Goal: Task Accomplishment & Management: Use online tool/utility

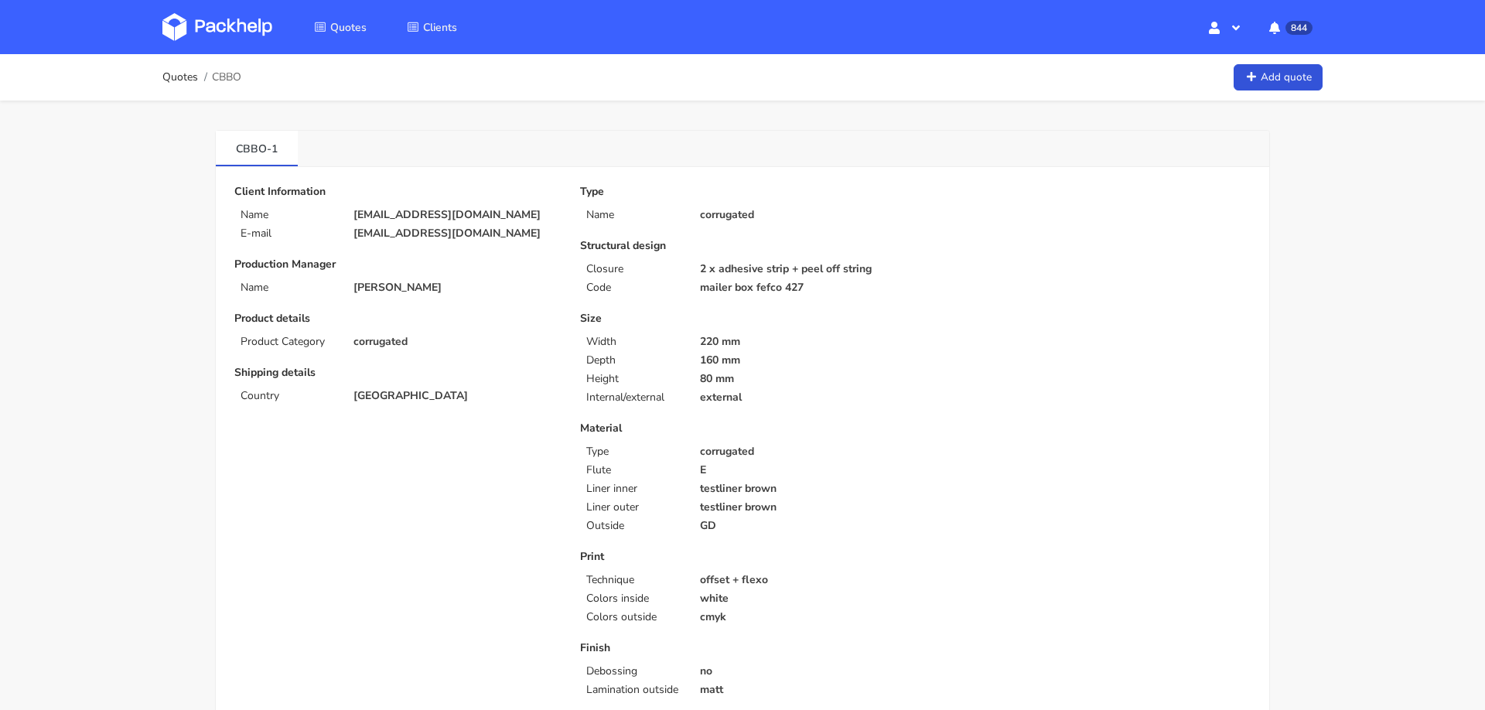
click at [418, 216] on p "[EMAIL_ADDRESS][DOMAIN_NAME]" at bounding box center [455, 215] width 205 height 12
click at [418, 216] on p "hello@komunacoffee.com" at bounding box center [455, 215] width 205 height 12
copy div "hello@komunacoffee.com"
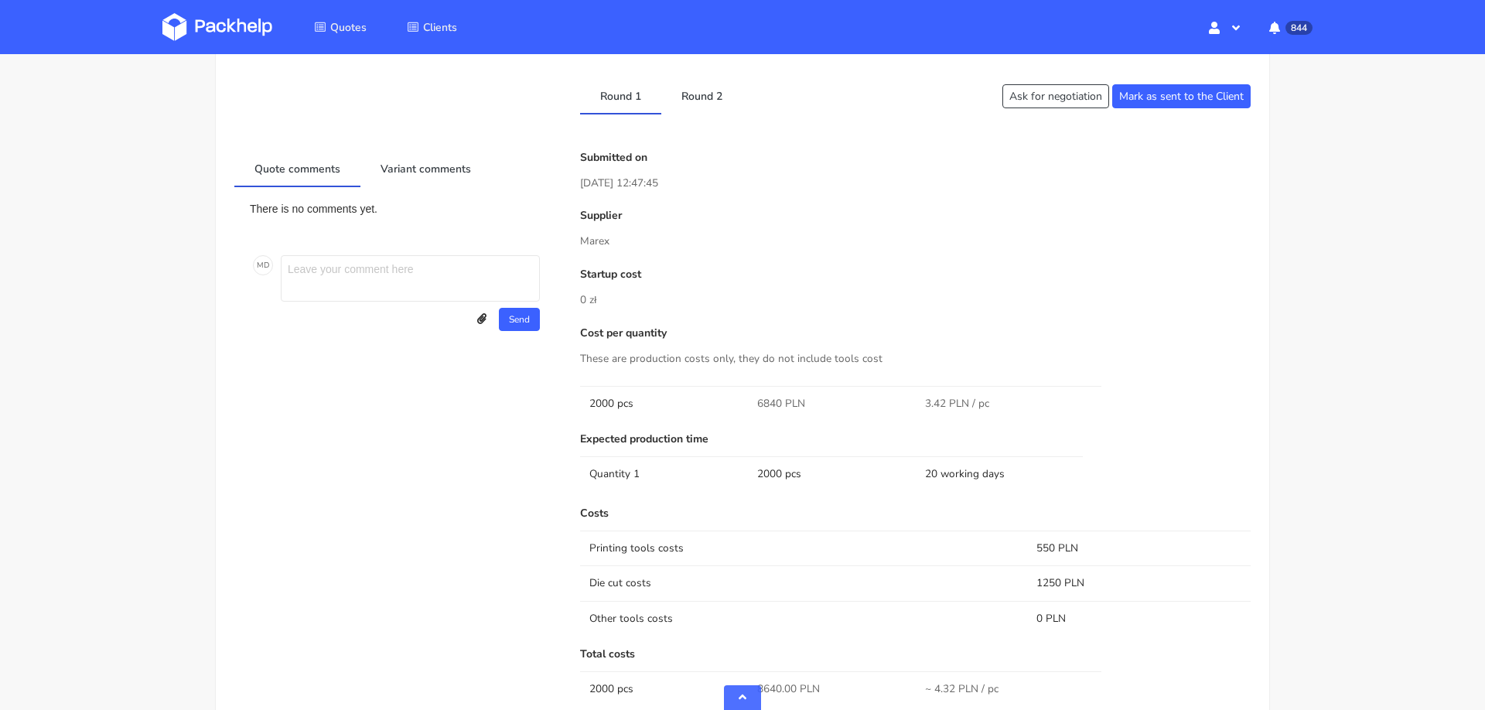
scroll to position [796, 0]
click at [691, 111] on link "Round 2" at bounding box center [701, 94] width 81 height 34
click at [623, 111] on link "Round 1" at bounding box center [620, 94] width 81 height 34
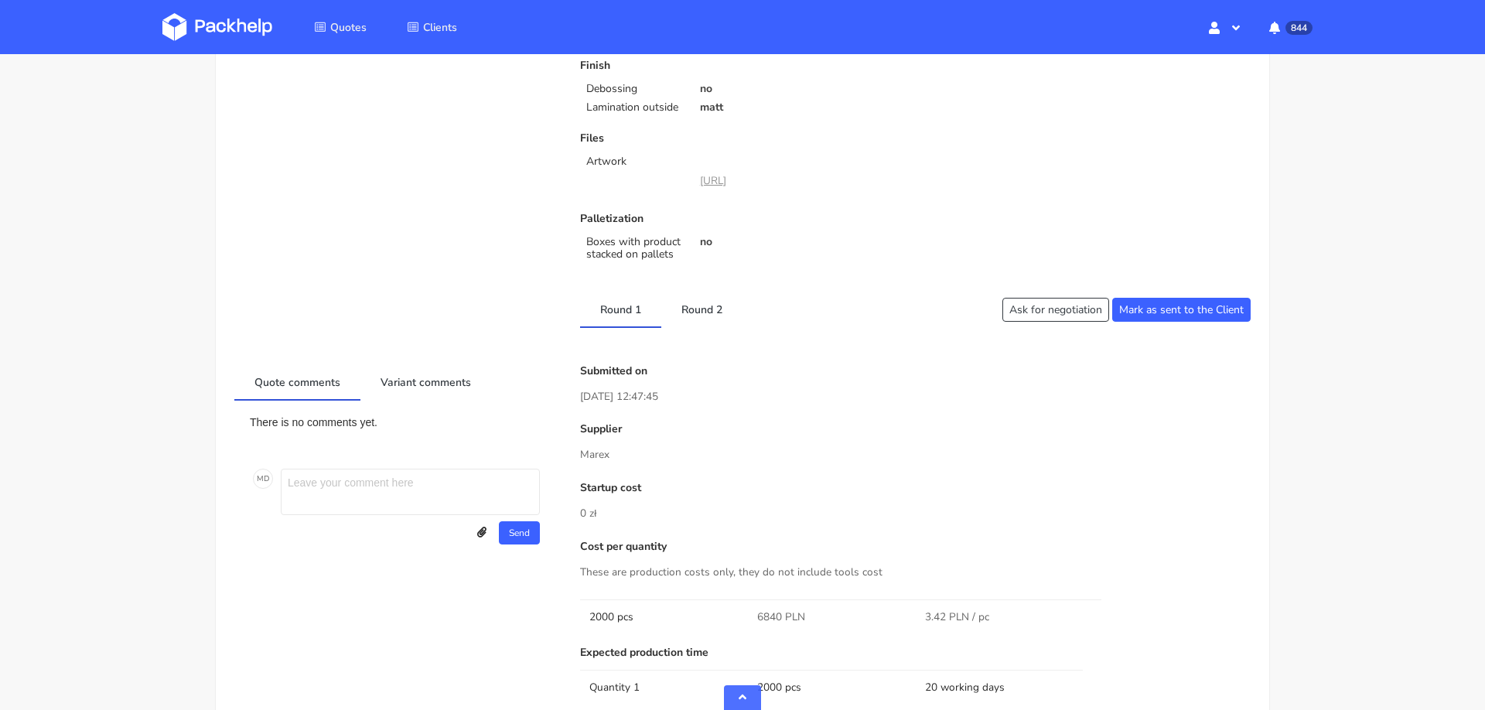
scroll to position [581, 0]
click at [710, 327] on link "Round 2" at bounding box center [701, 310] width 81 height 34
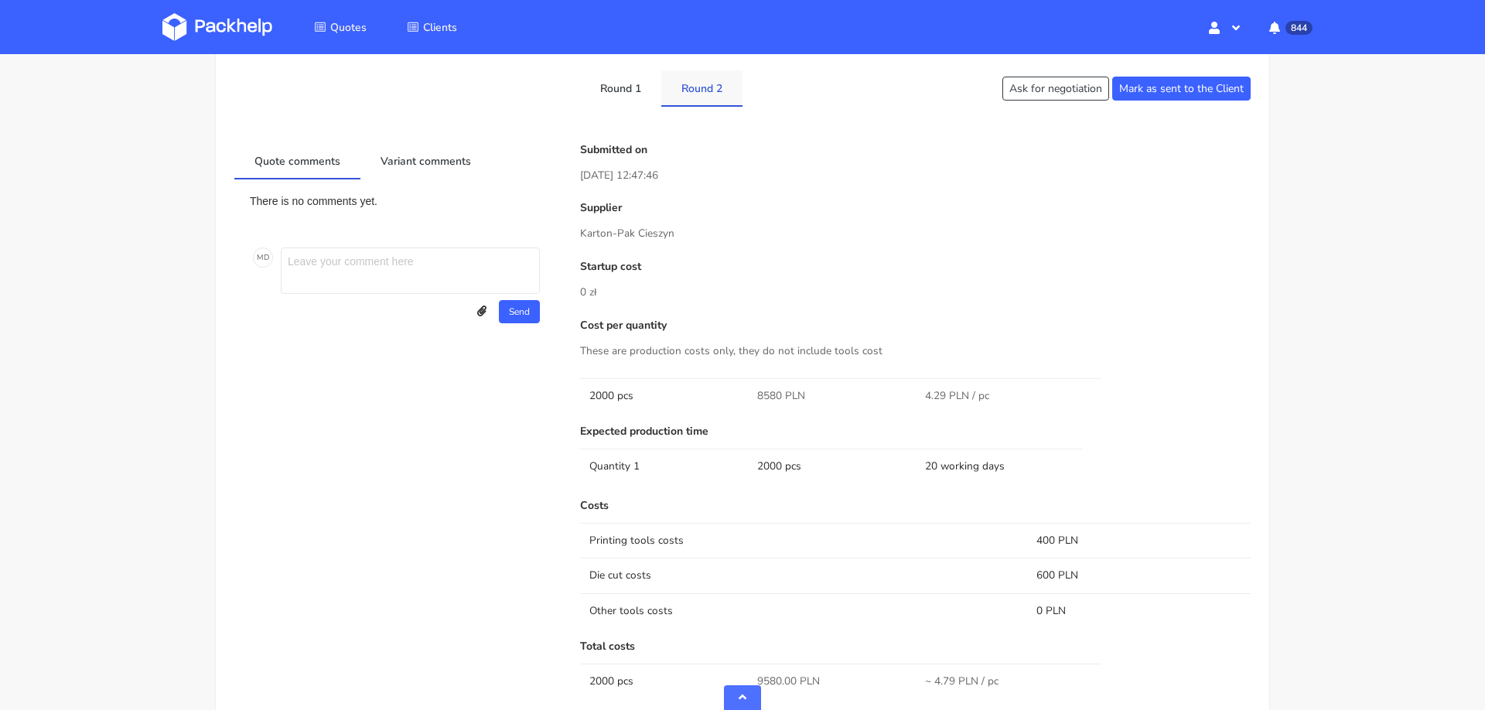
scroll to position [796, 0]
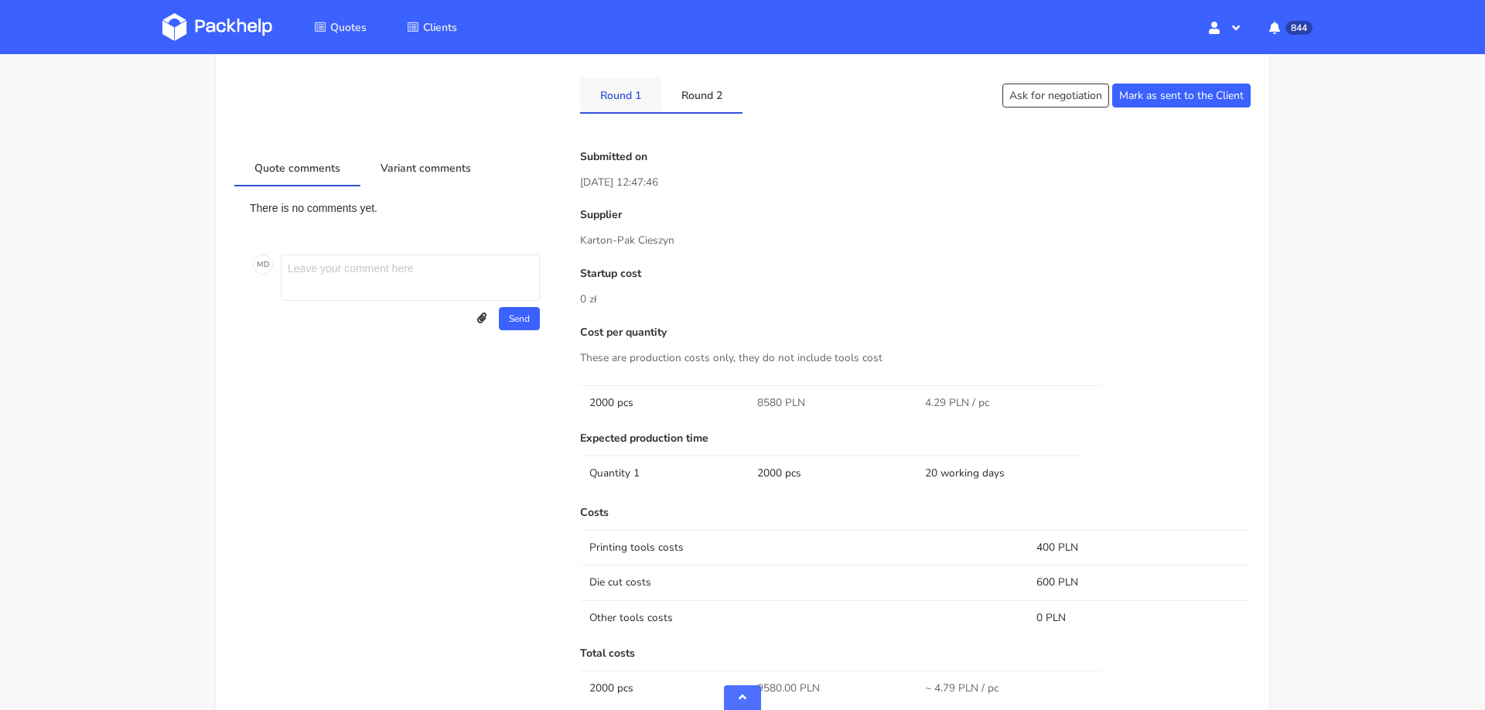
click at [616, 111] on link "Round 1" at bounding box center [620, 94] width 81 height 34
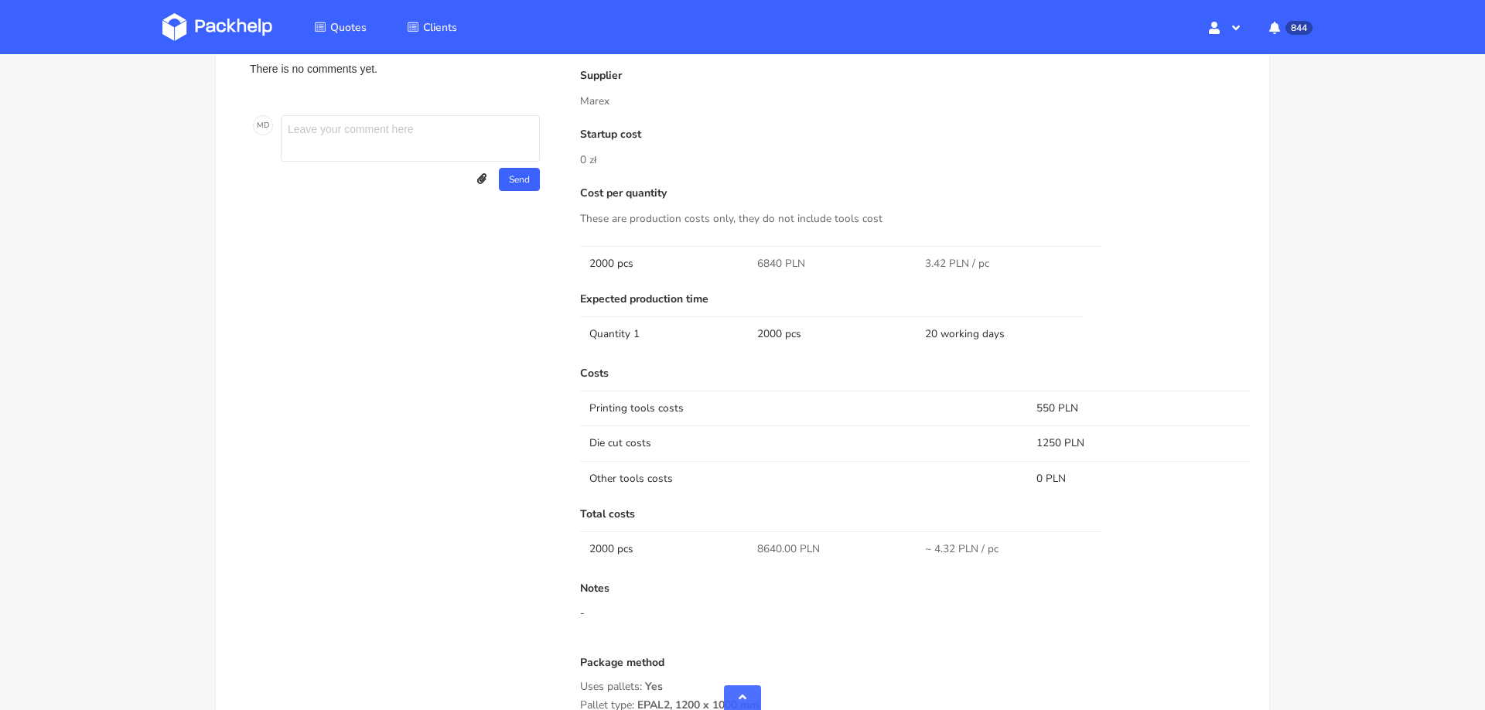
scroll to position [937, 0]
click at [767, 555] on span "8640.00 PLN" at bounding box center [788, 547] width 63 height 15
copy span "8640.00"
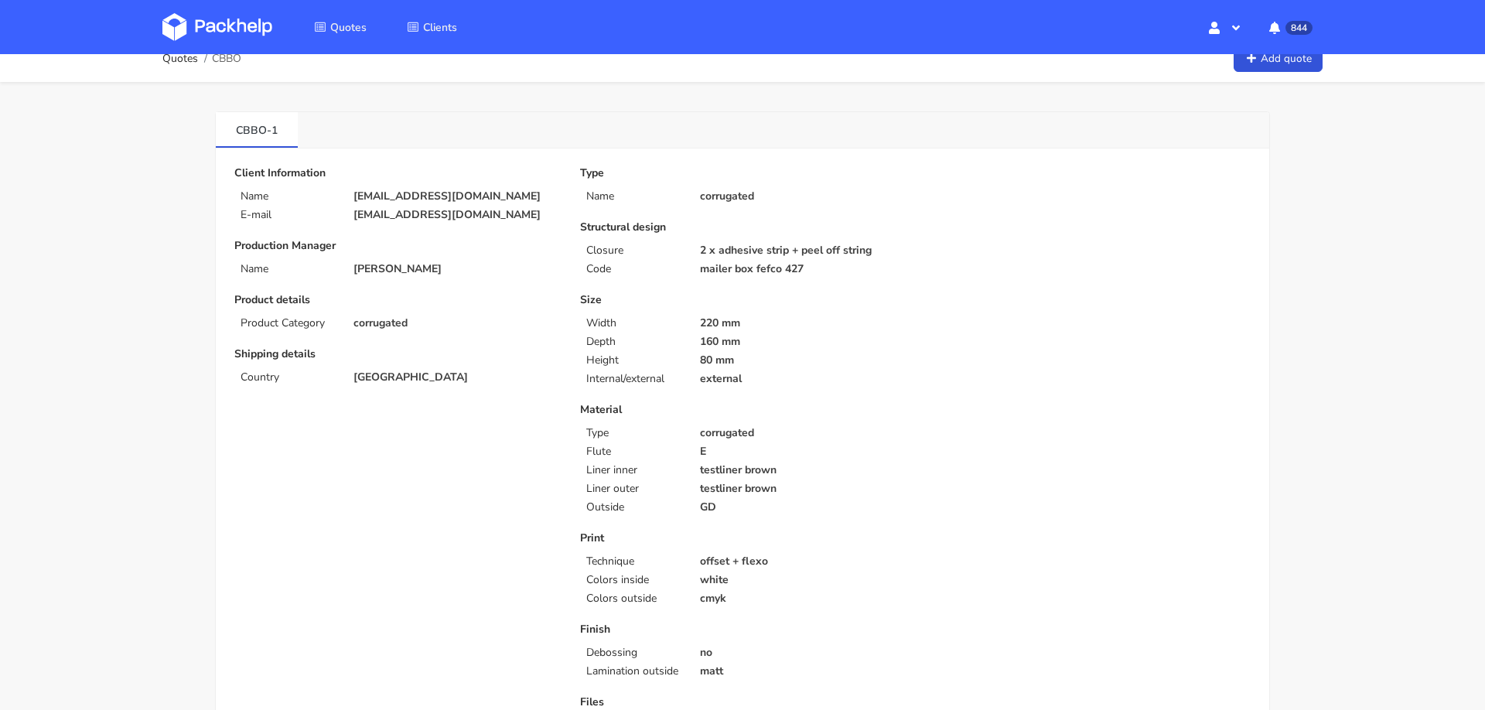
scroll to position [0, 0]
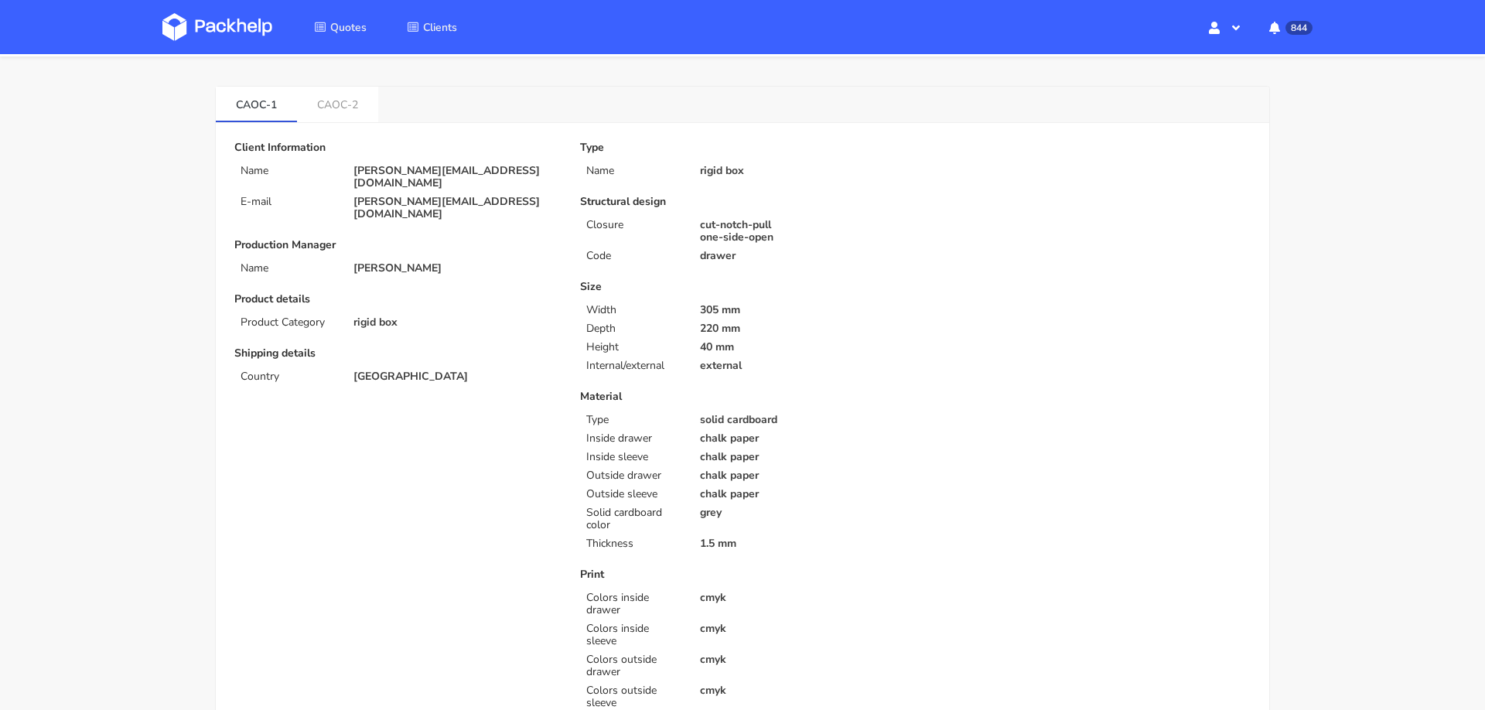
scroll to position [40, 0]
drag, startPoint x: 230, startPoint y: 104, endPoint x: 283, endPoint y: 107, distance: 52.6
click at [283, 107] on link "CAOC-1" at bounding box center [256, 107] width 81 height 34
copy link "CAOC-1"
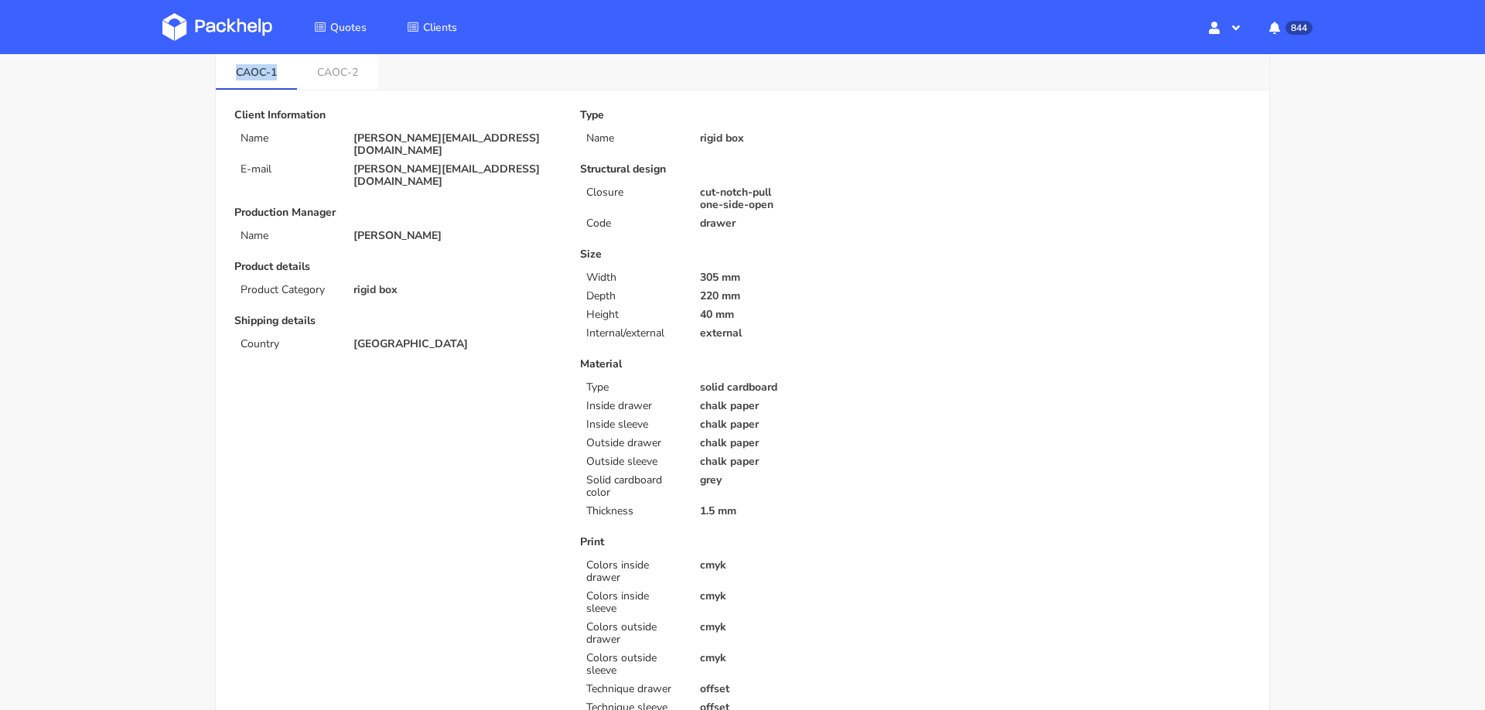
scroll to position [32, 0]
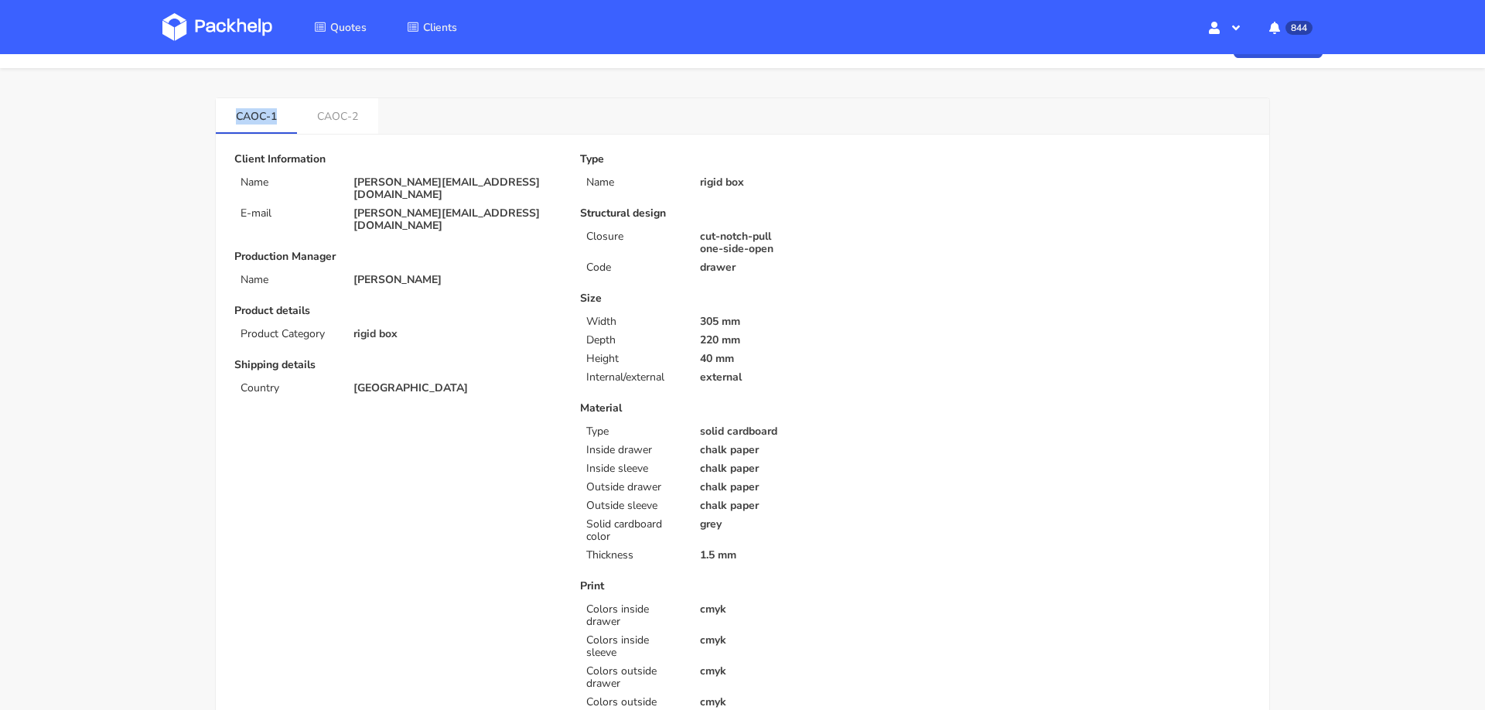
click at [718, 233] on p "cut-notch-pull" at bounding box center [802, 236] width 205 height 12
copy p "cut-notch-pull"
click at [823, 321] on p "305 mm" at bounding box center [802, 322] width 205 height 12
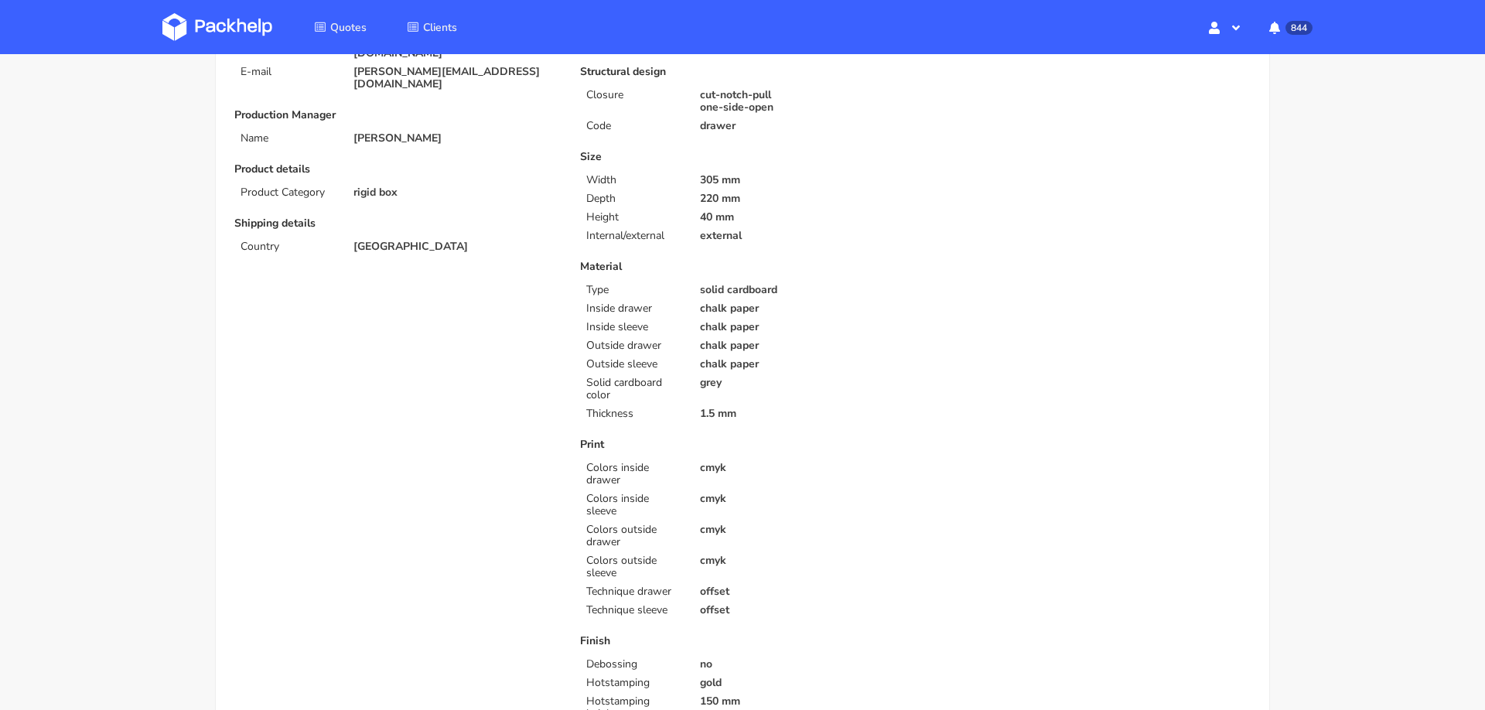
scroll to position [0, 0]
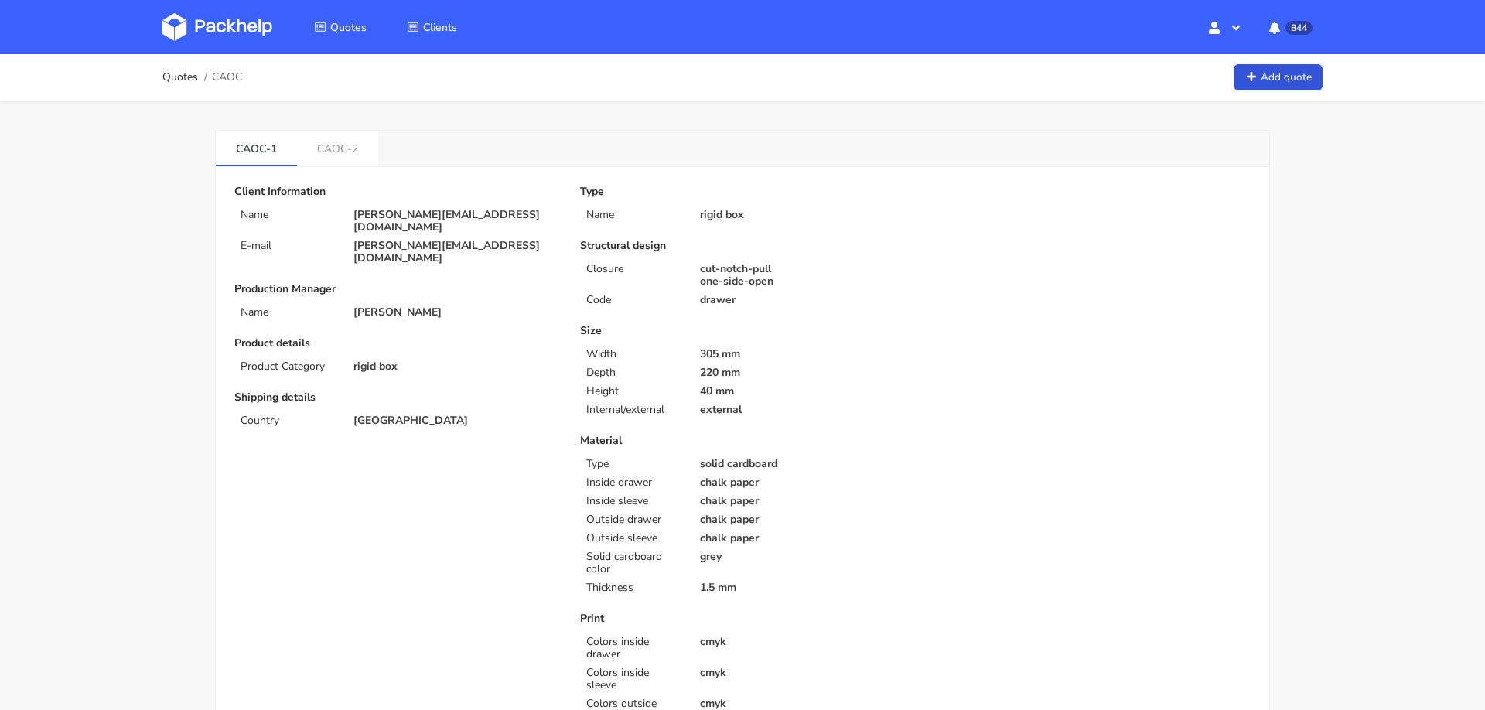
click at [710, 379] on div "Size Width 305 mm Depth 220 mm Height 40 mm Internal/external external" at bounding box center [742, 370] width 324 height 91
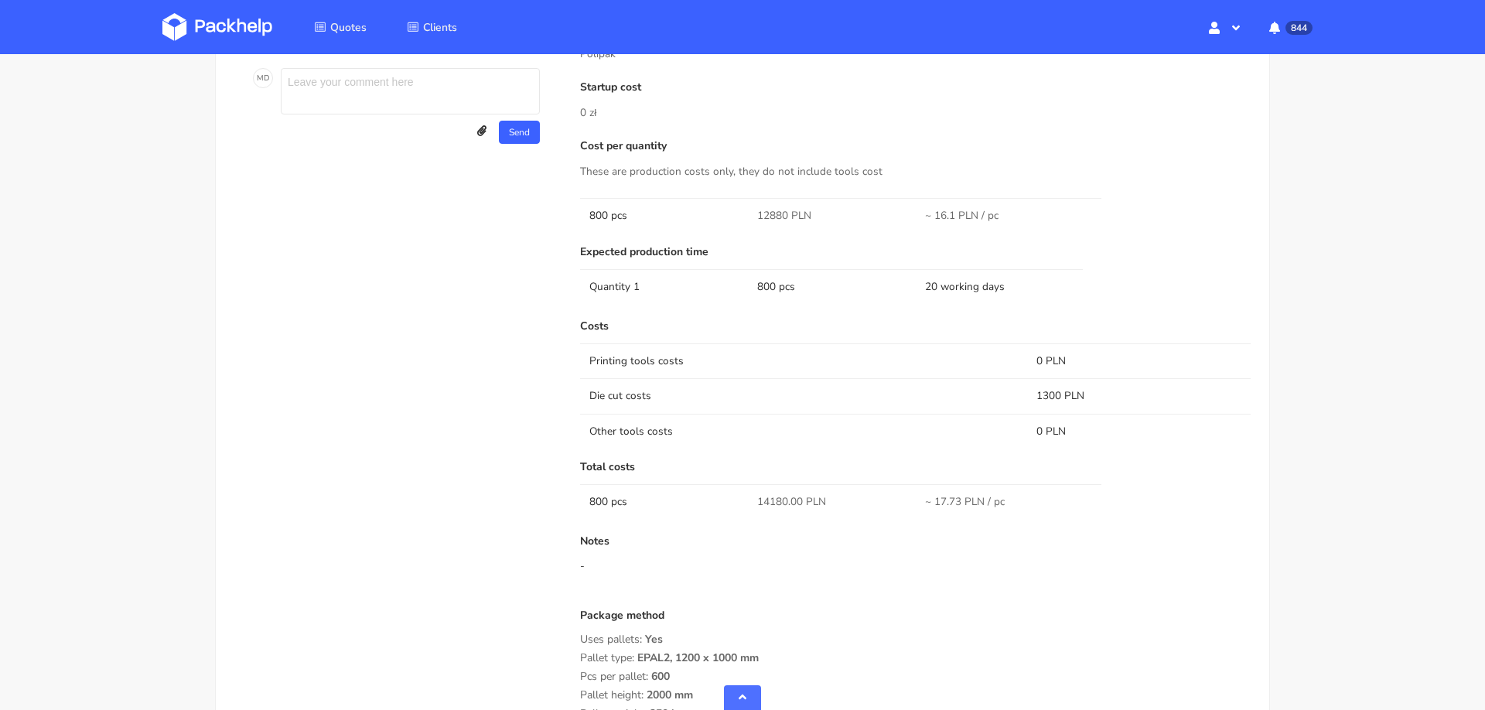
scroll to position [1174, 0]
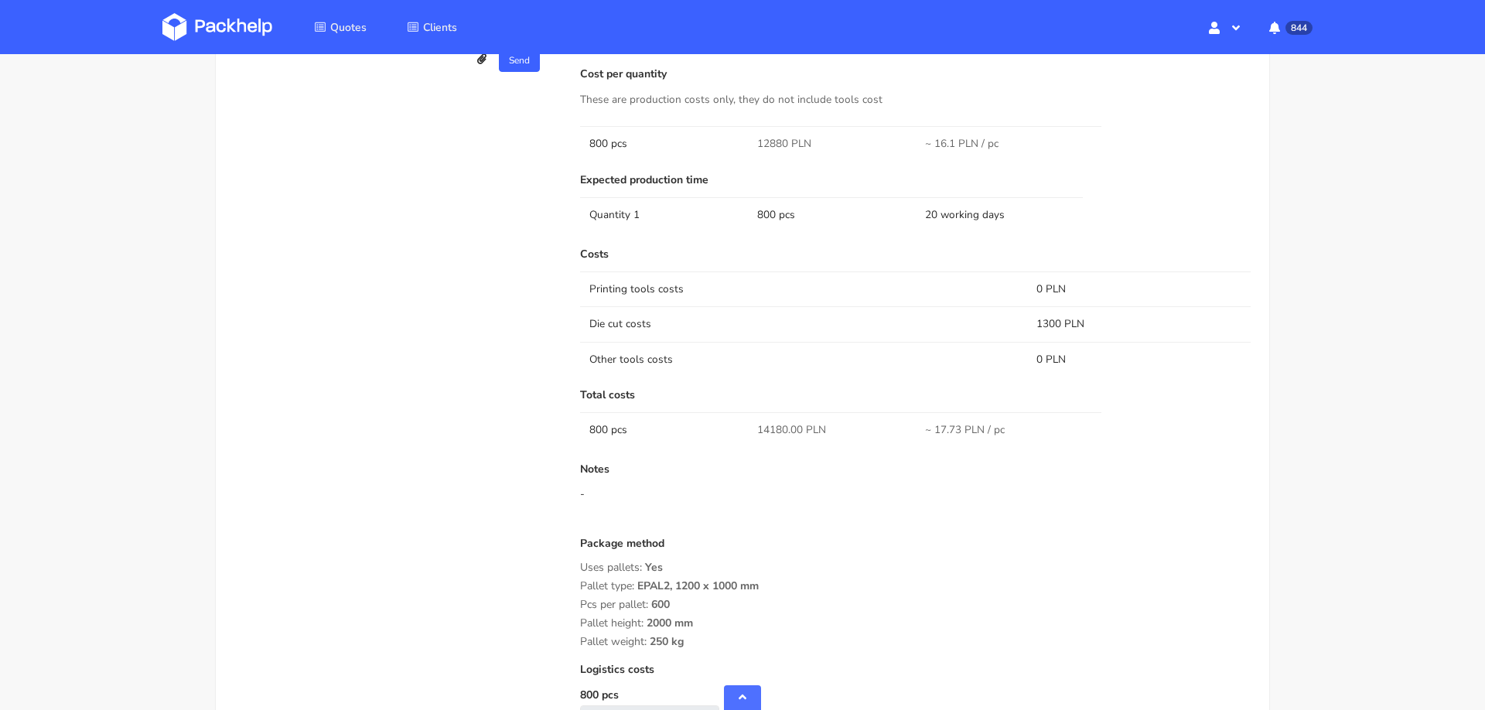
drag, startPoint x: 636, startPoint y: 579, endPoint x: 766, endPoint y: 580, distance: 129.9
click at [766, 580] on div "Pallet type: EPAL2, 1200 x 1000 mm" at bounding box center [915, 586] width 670 height 12
copy span "EPAL2, 1200 x 1000 mm"
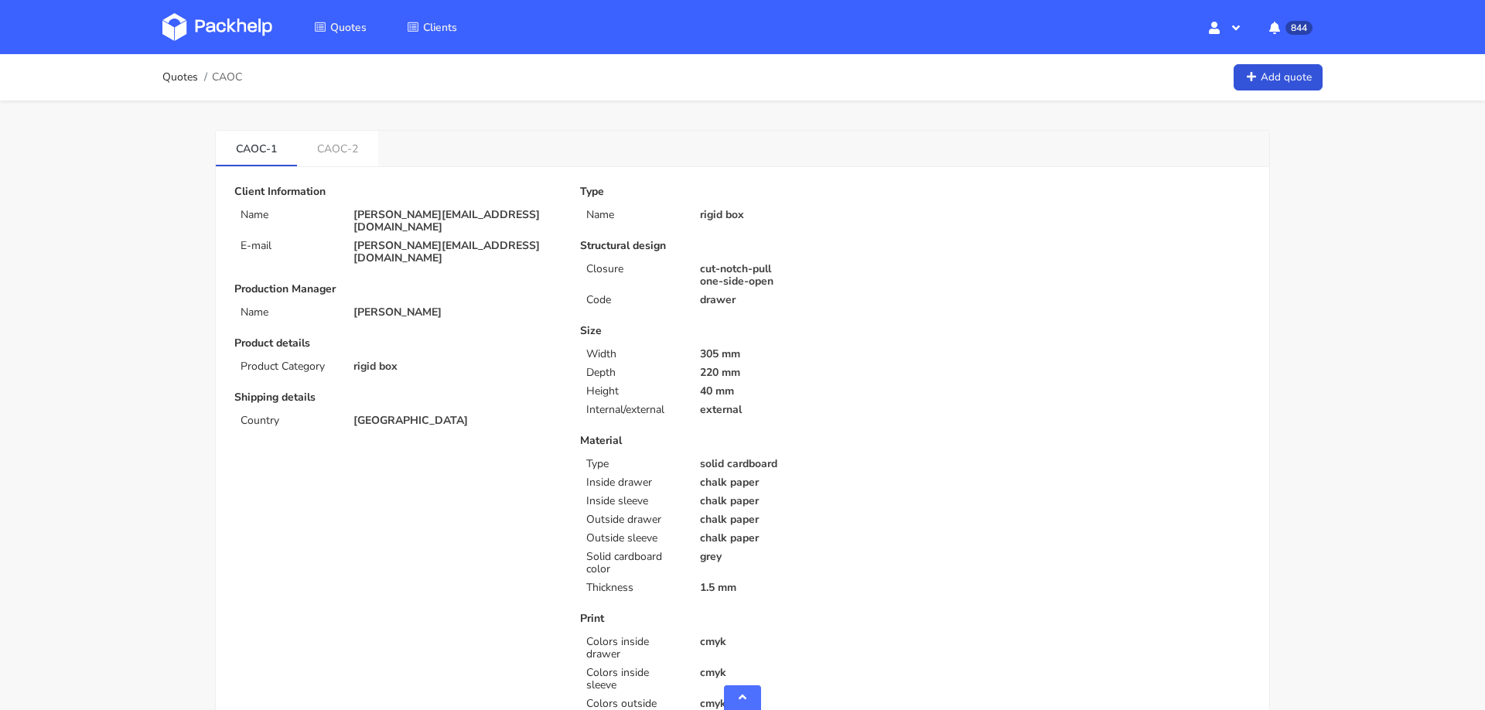
scroll to position [1174, 0]
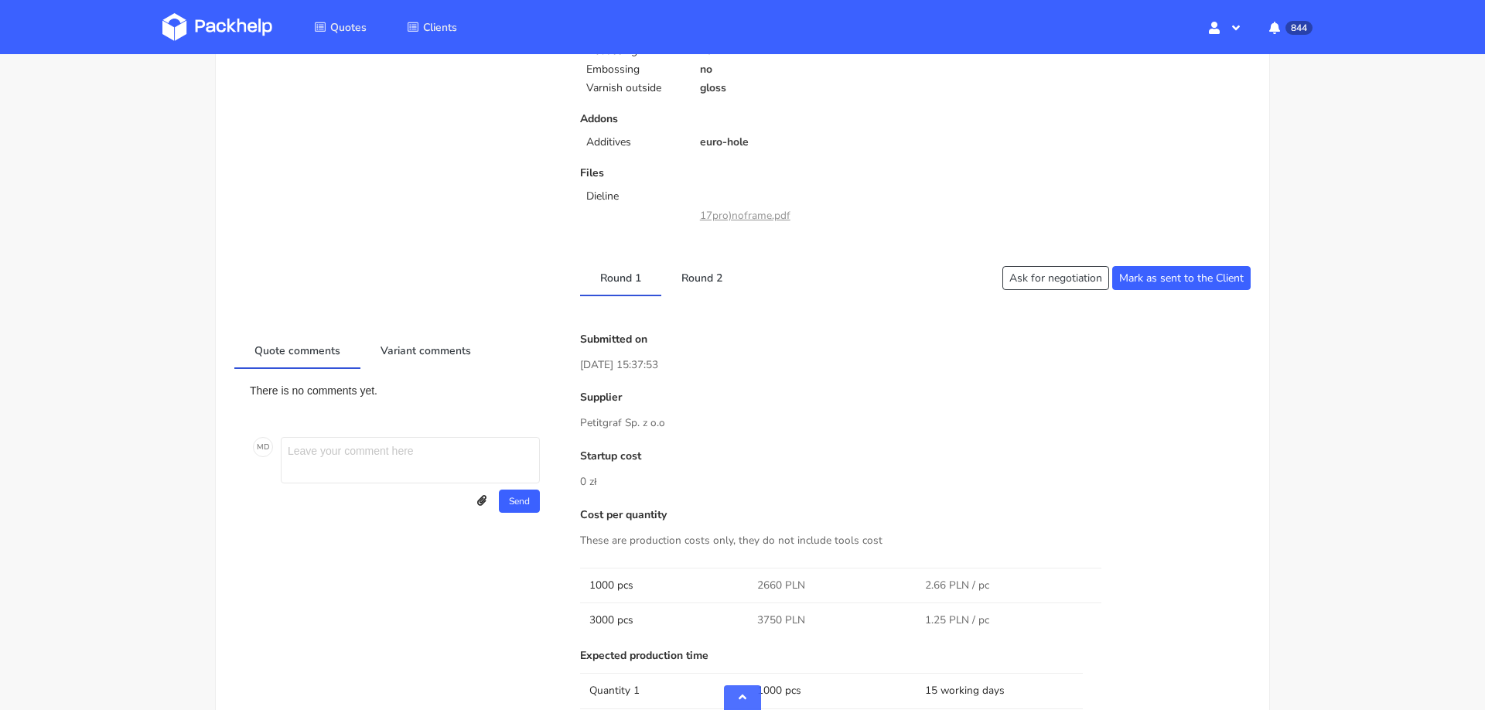
scroll to position [623, 0]
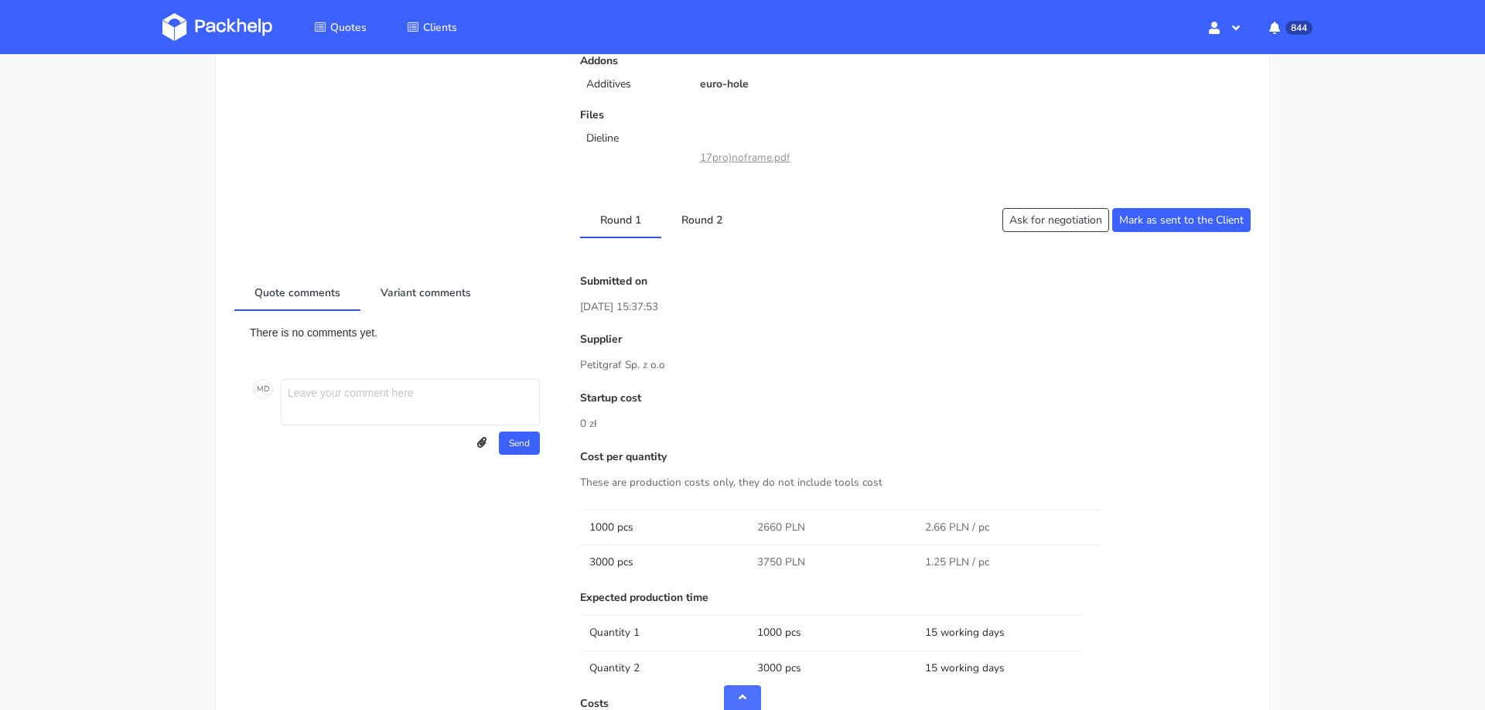
click at [721, 158] on link "17pro)noframe.pdf" at bounding box center [745, 157] width 90 height 15
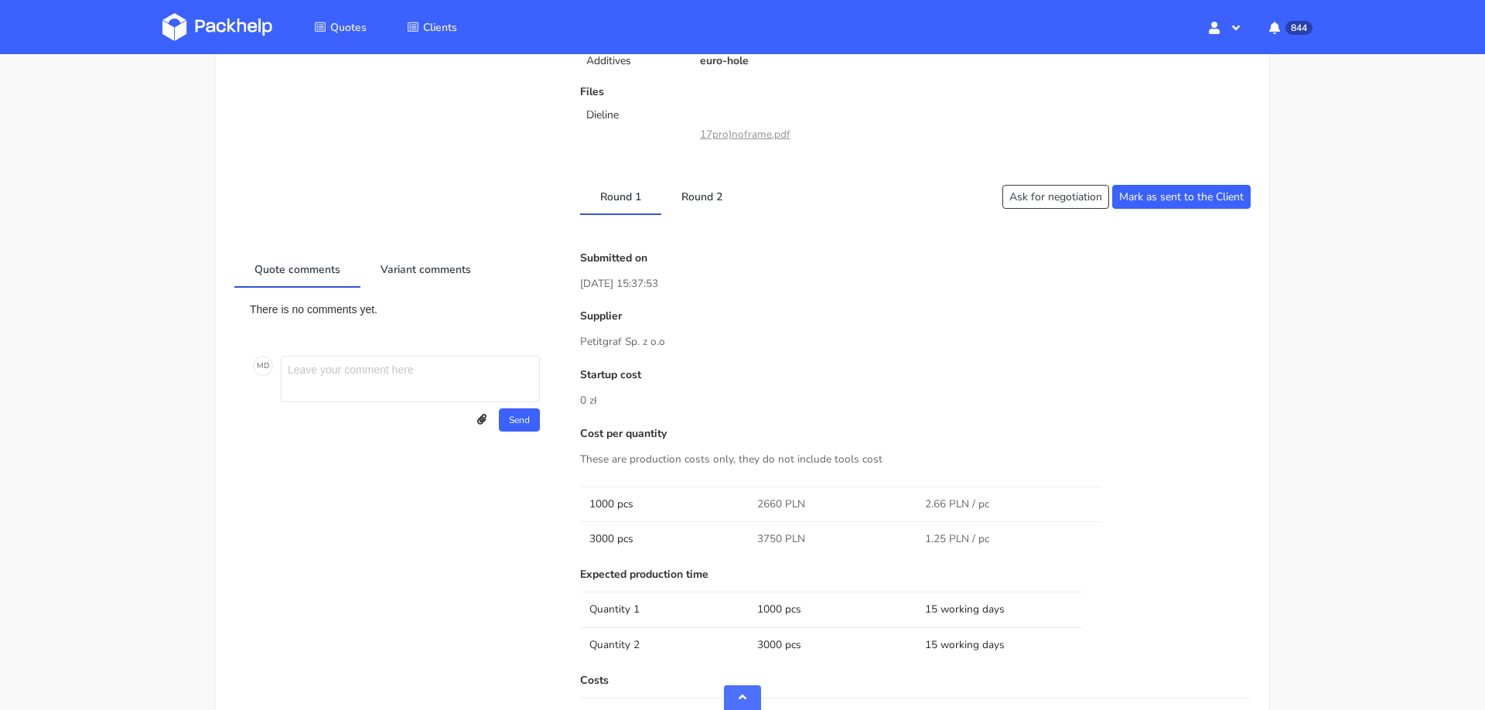
scroll to position [0, 0]
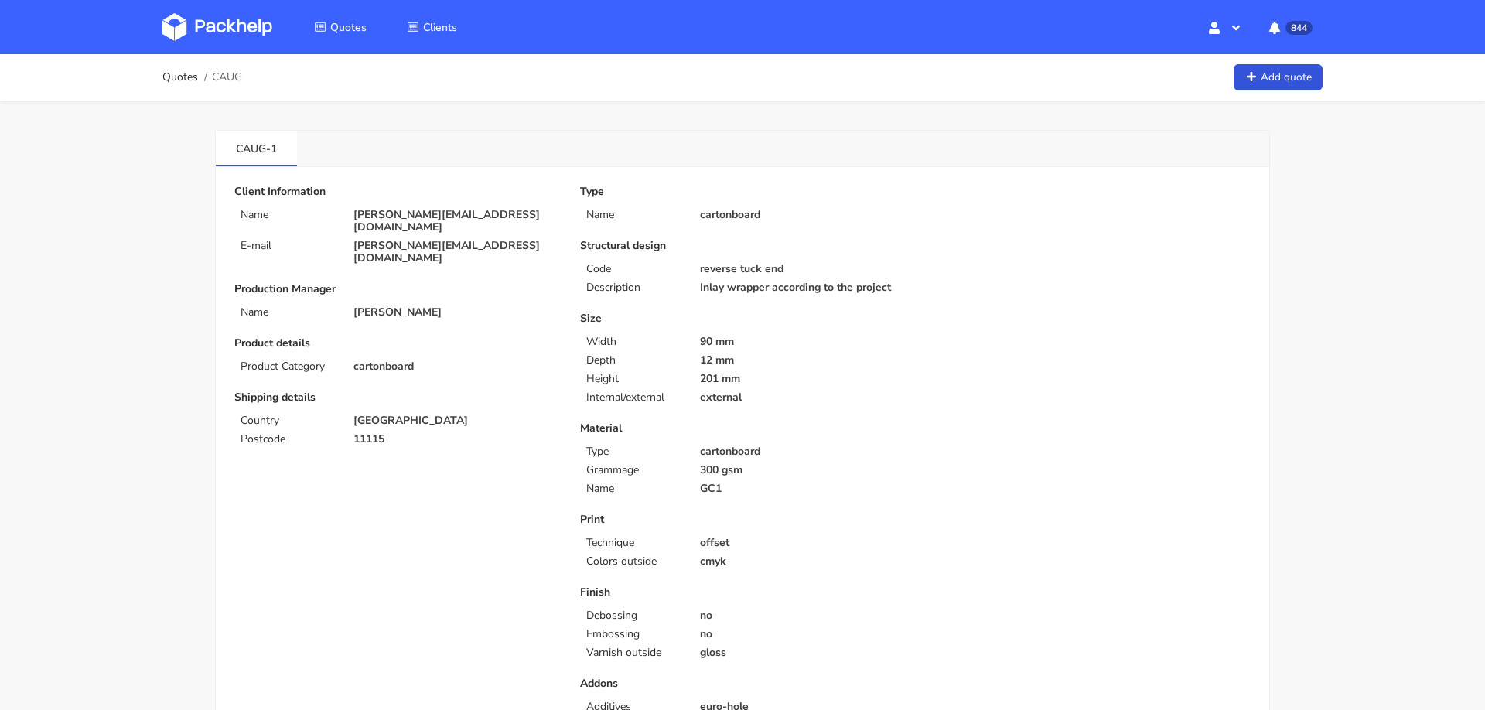
click at [388, 211] on p "[PERSON_NAME][EMAIL_ADDRESS][DOMAIN_NAME]" at bounding box center [455, 221] width 205 height 25
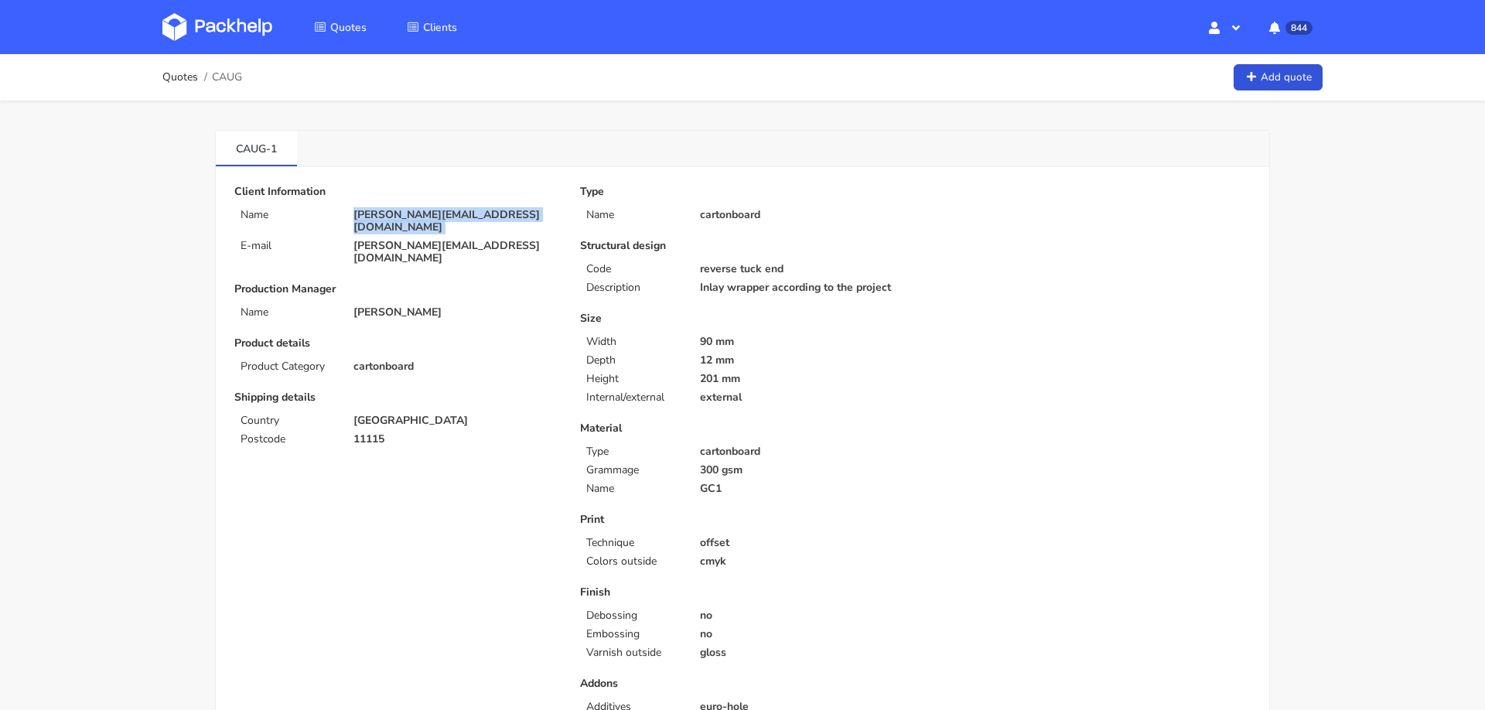
copy div "[PERSON_NAME][EMAIL_ADDRESS][DOMAIN_NAME]"
click at [245, 23] on img at bounding box center [217, 27] width 110 height 28
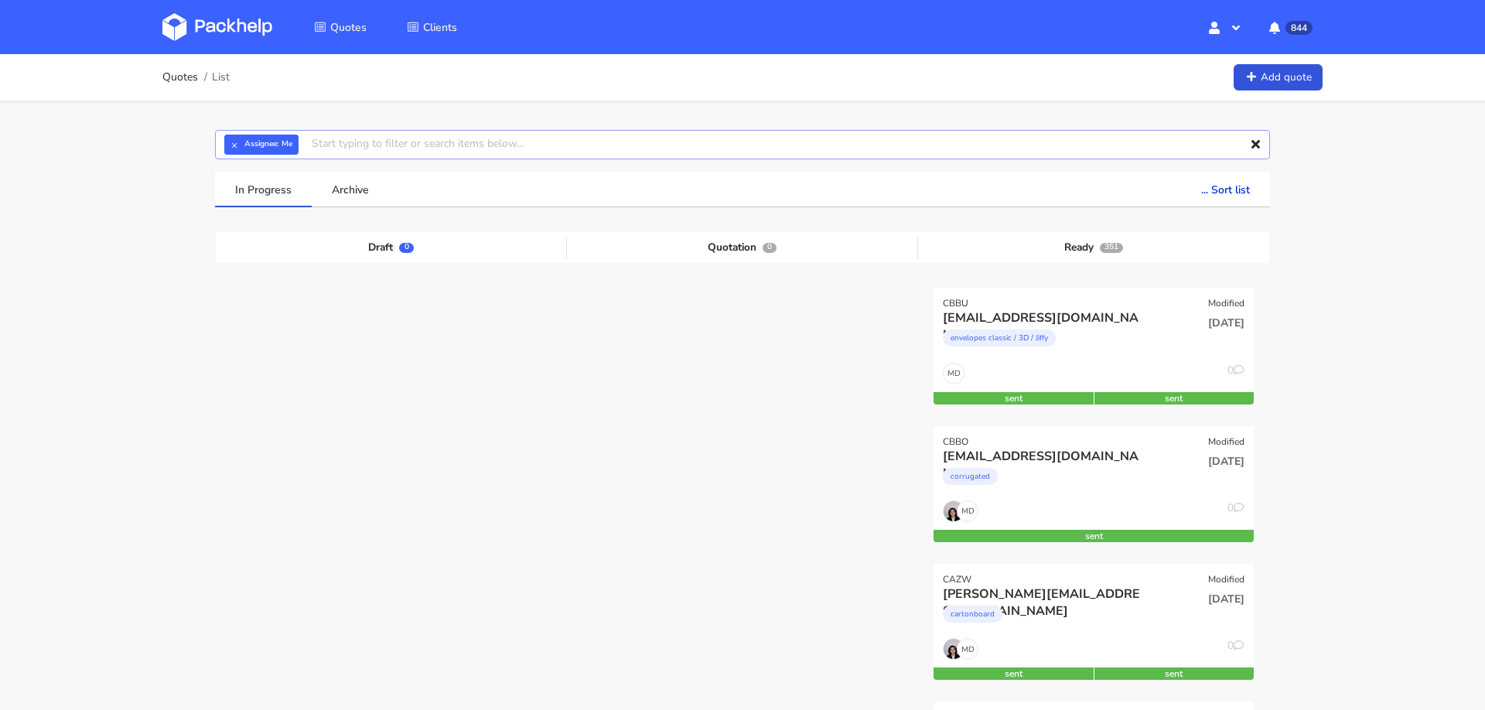
click at [947, 140] on input "text" at bounding box center [742, 144] width 1055 height 29
paste input "[PERSON_NAME][EMAIL_ADDRESS][DOMAIN_NAME]"
type input "[PERSON_NAME][EMAIL_ADDRESS][DOMAIN_NAME]"
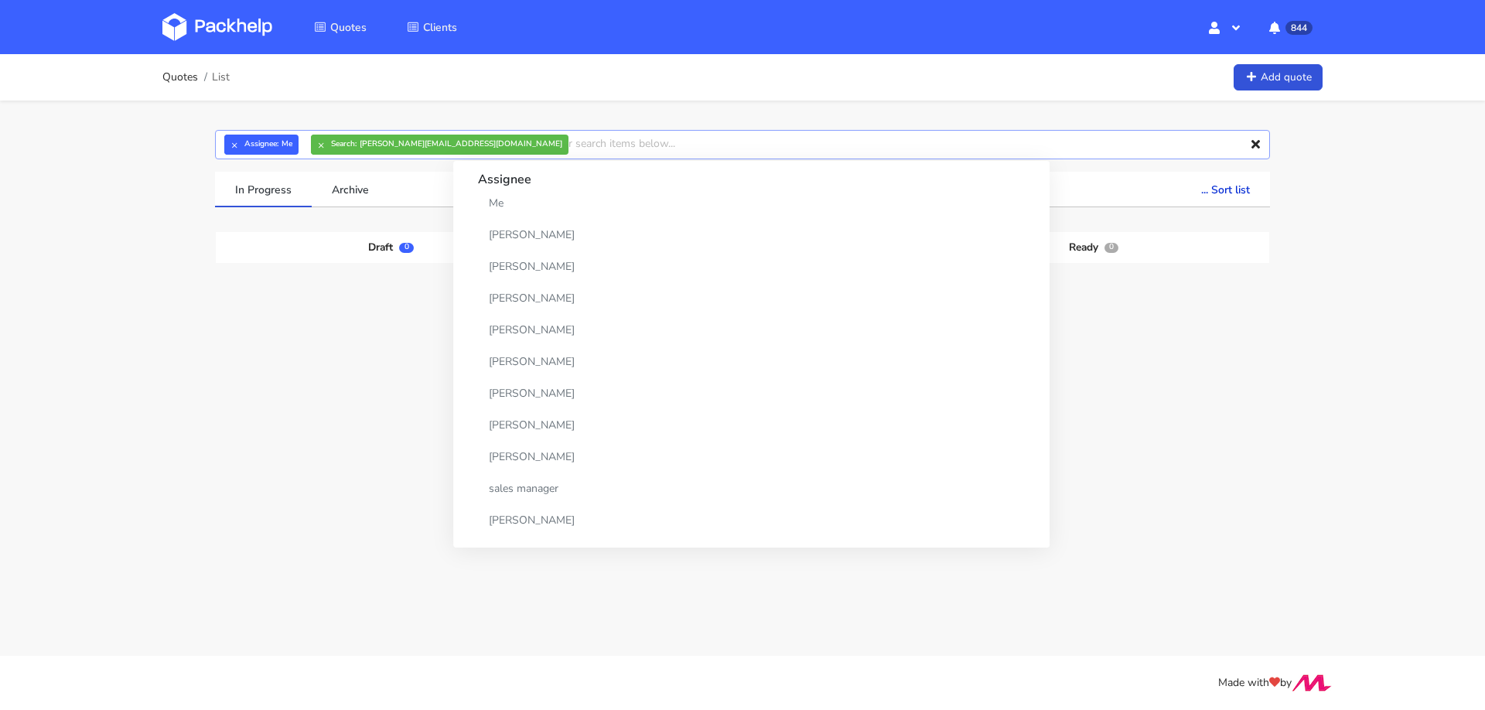
paste input "[PERSON_NAME][EMAIL_ADDRESS][DOMAIN_NAME]"
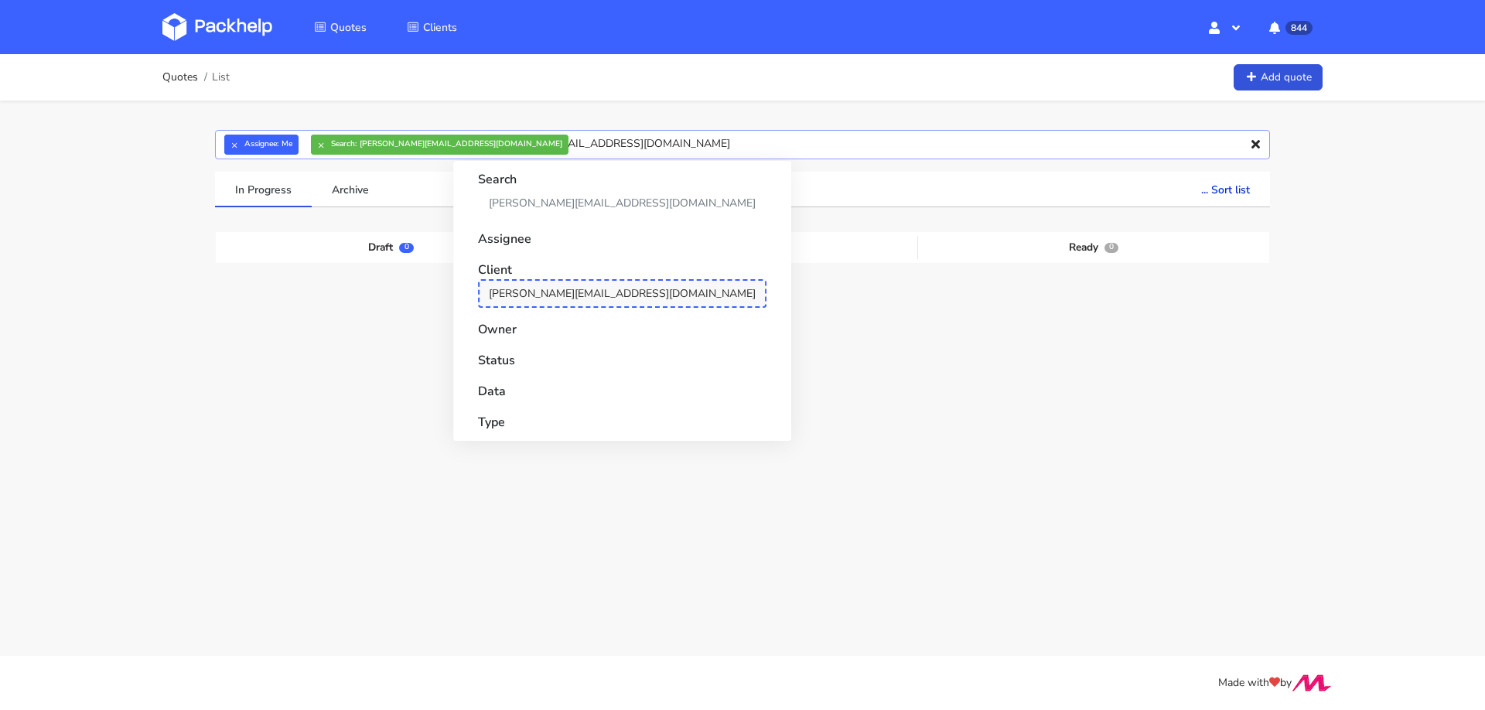
type input "[PERSON_NAME][EMAIL_ADDRESS][DOMAIN_NAME]"
click at [509, 290] on link "[PERSON_NAME][EMAIL_ADDRESS][DOMAIN_NAME]" at bounding box center [622, 293] width 288 height 29
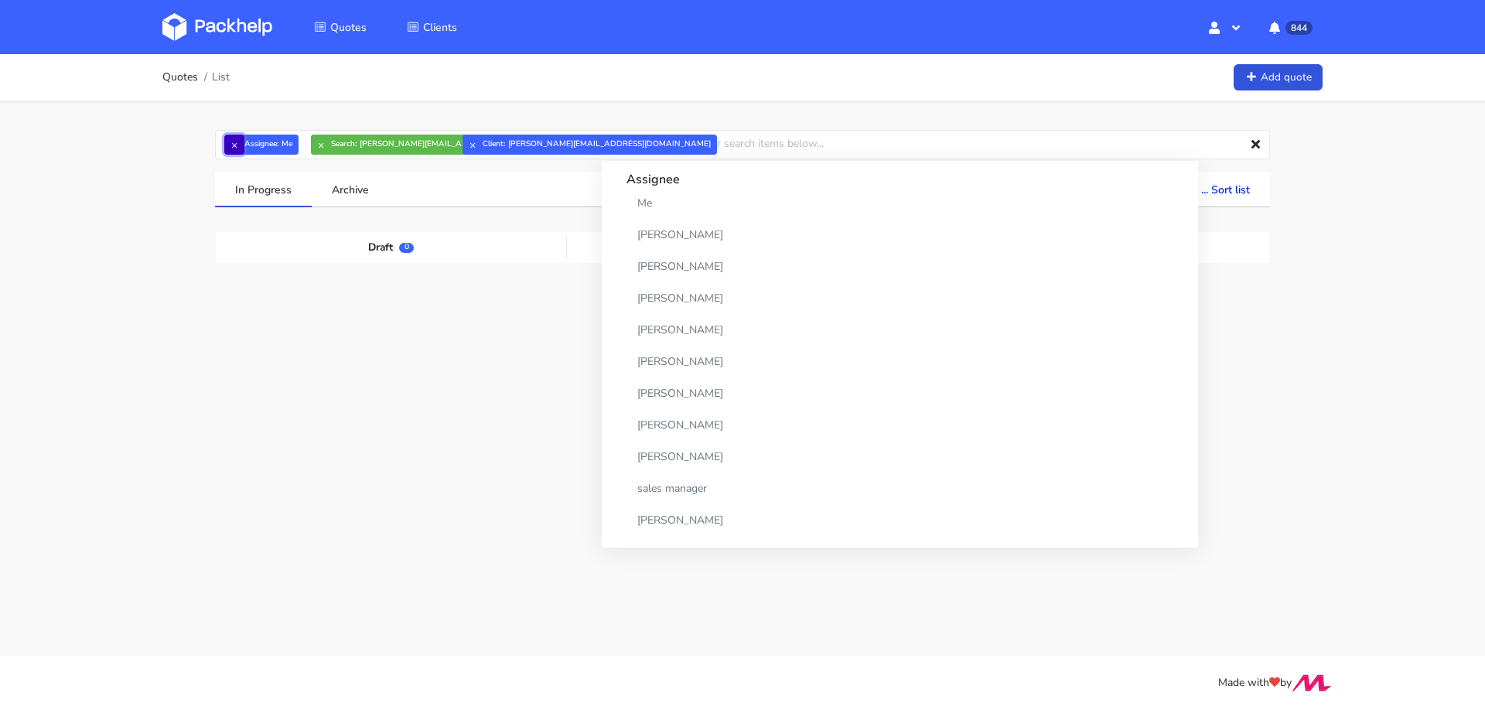
click at [233, 141] on button "×" at bounding box center [234, 145] width 20 height 20
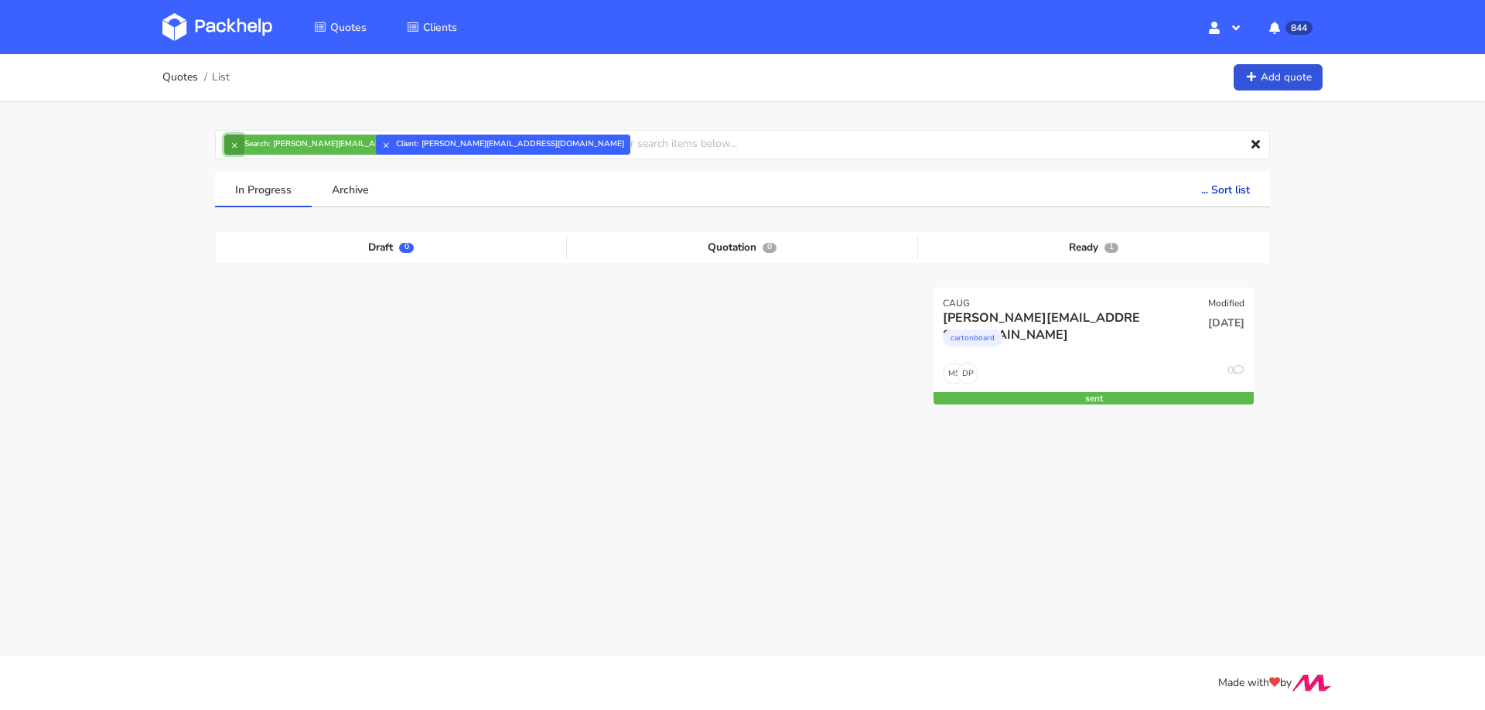
click at [233, 144] on button "×" at bounding box center [234, 145] width 20 height 20
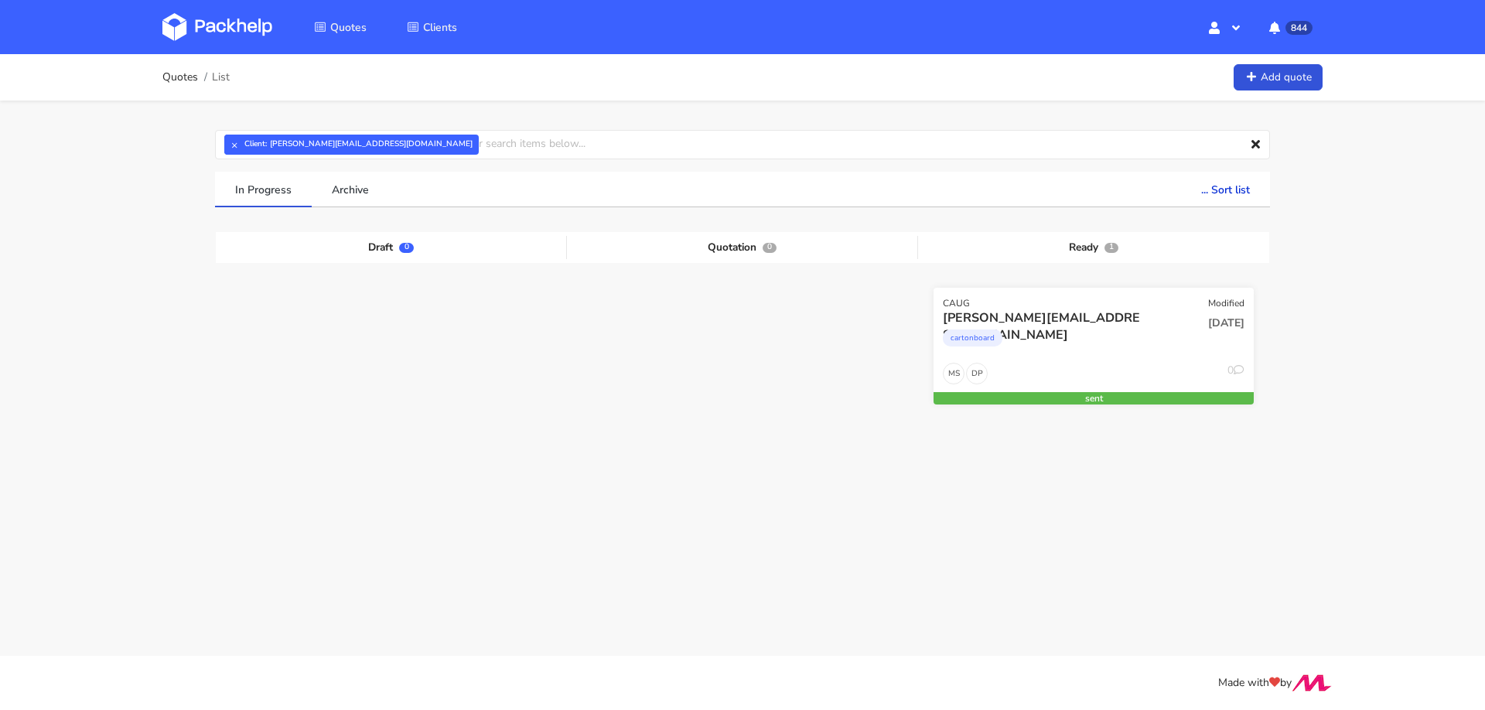
click at [1055, 346] on div "cartonboard" at bounding box center [1045, 341] width 205 height 31
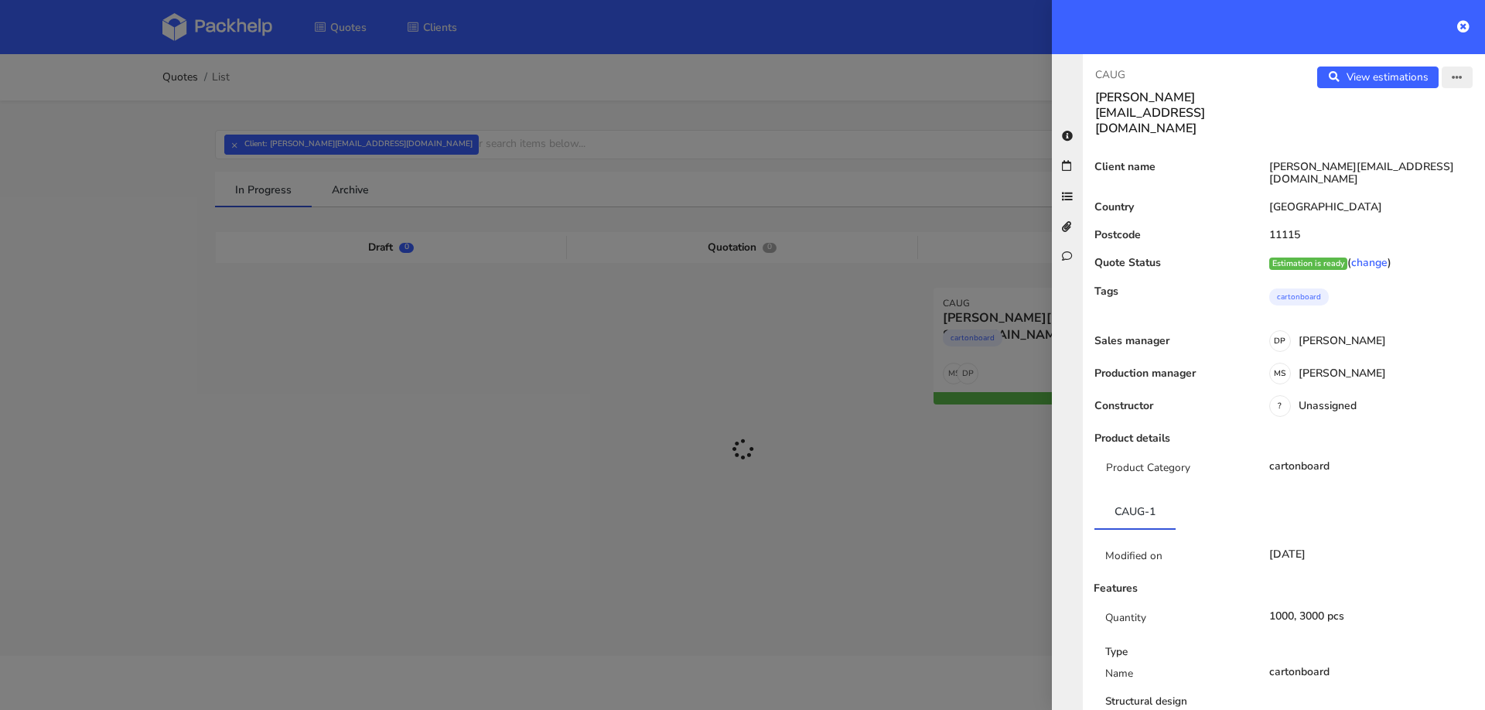
click at [1455, 84] on button "button" at bounding box center [1456, 78] width 31 height 22
click at [1399, 138] on link "Edit quote" at bounding box center [1406, 138] width 136 height 26
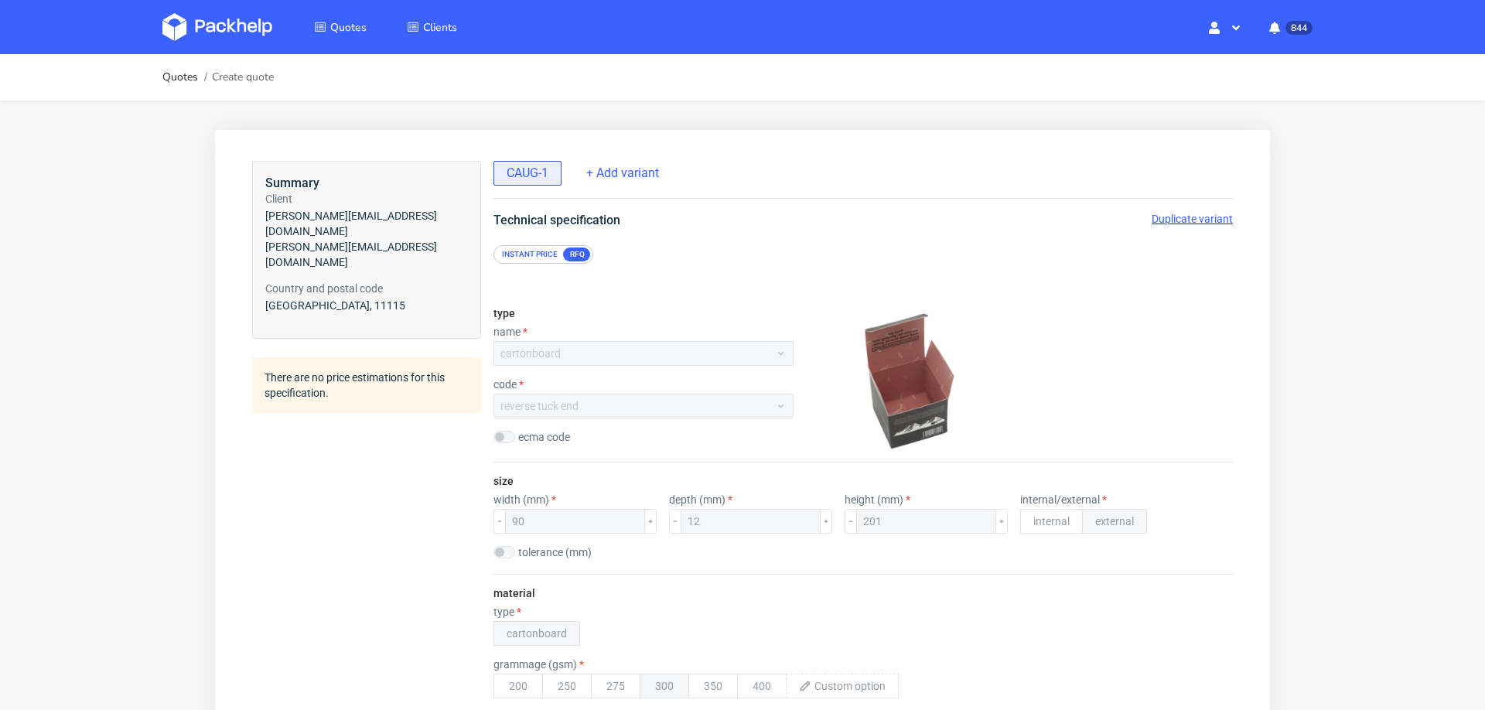
click at [1172, 217] on span "Duplicate variant" at bounding box center [1191, 219] width 81 height 12
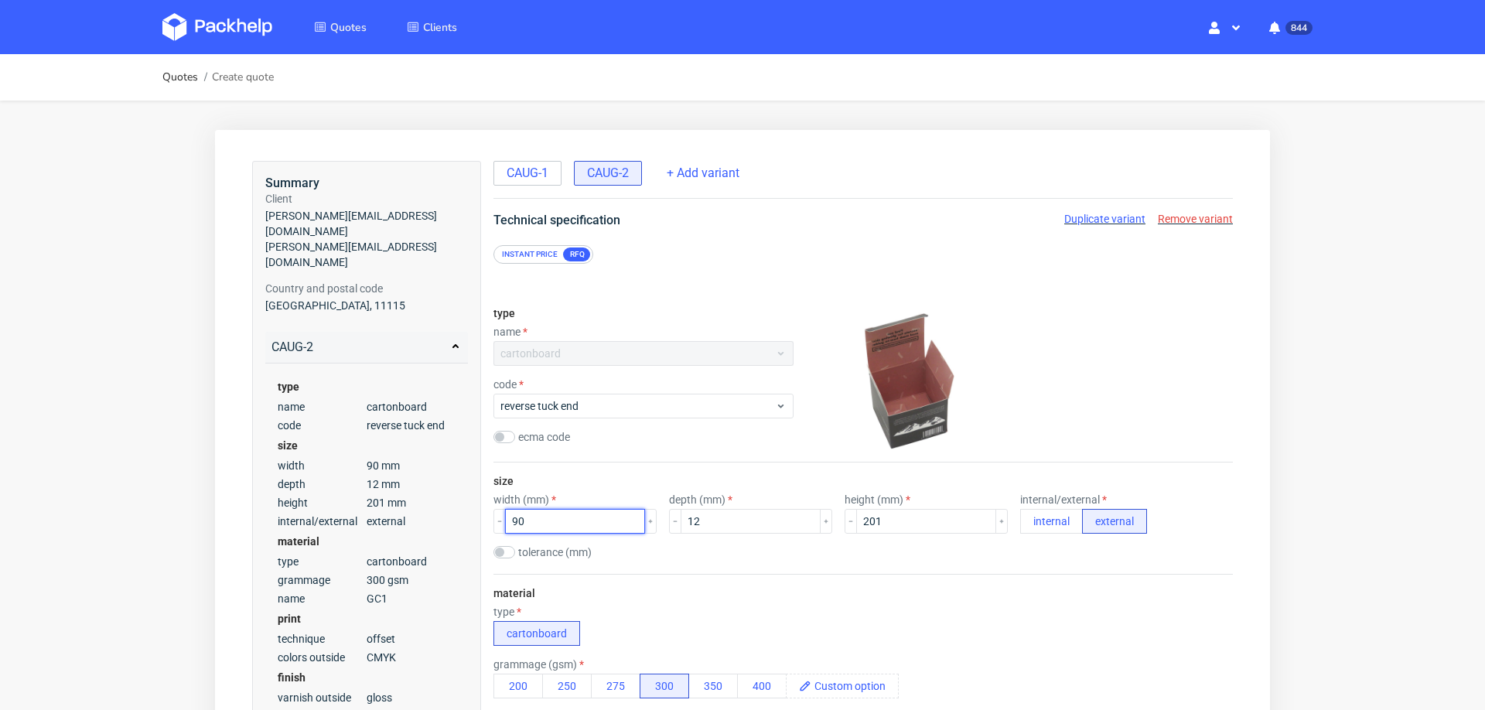
click at [558, 515] on input "90" at bounding box center [575, 521] width 140 height 25
type input "200"
click at [680, 520] on input "12" at bounding box center [750, 521] width 140 height 25
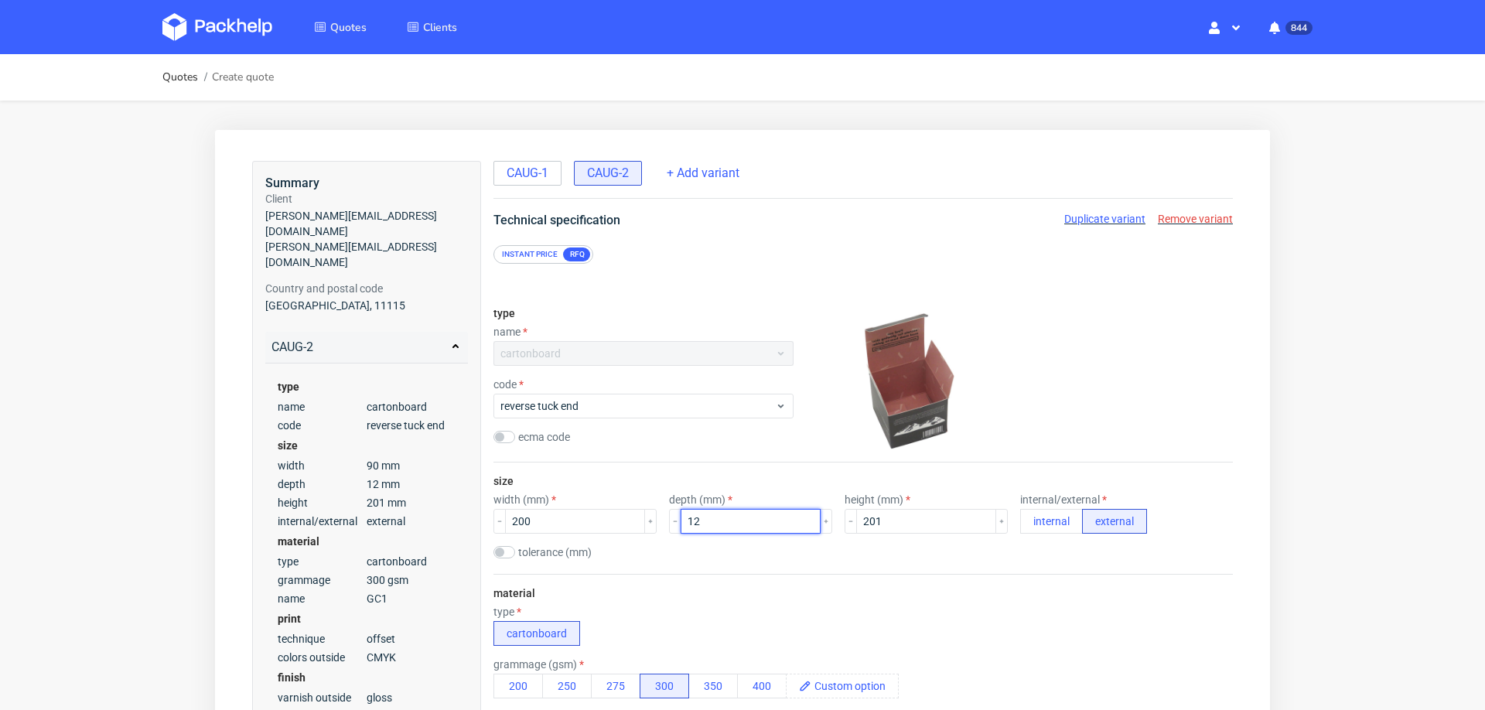
click at [680, 520] on input "12" at bounding box center [750, 521] width 140 height 25
type input "25"
click at [856, 513] on input "201" at bounding box center [926, 521] width 140 height 25
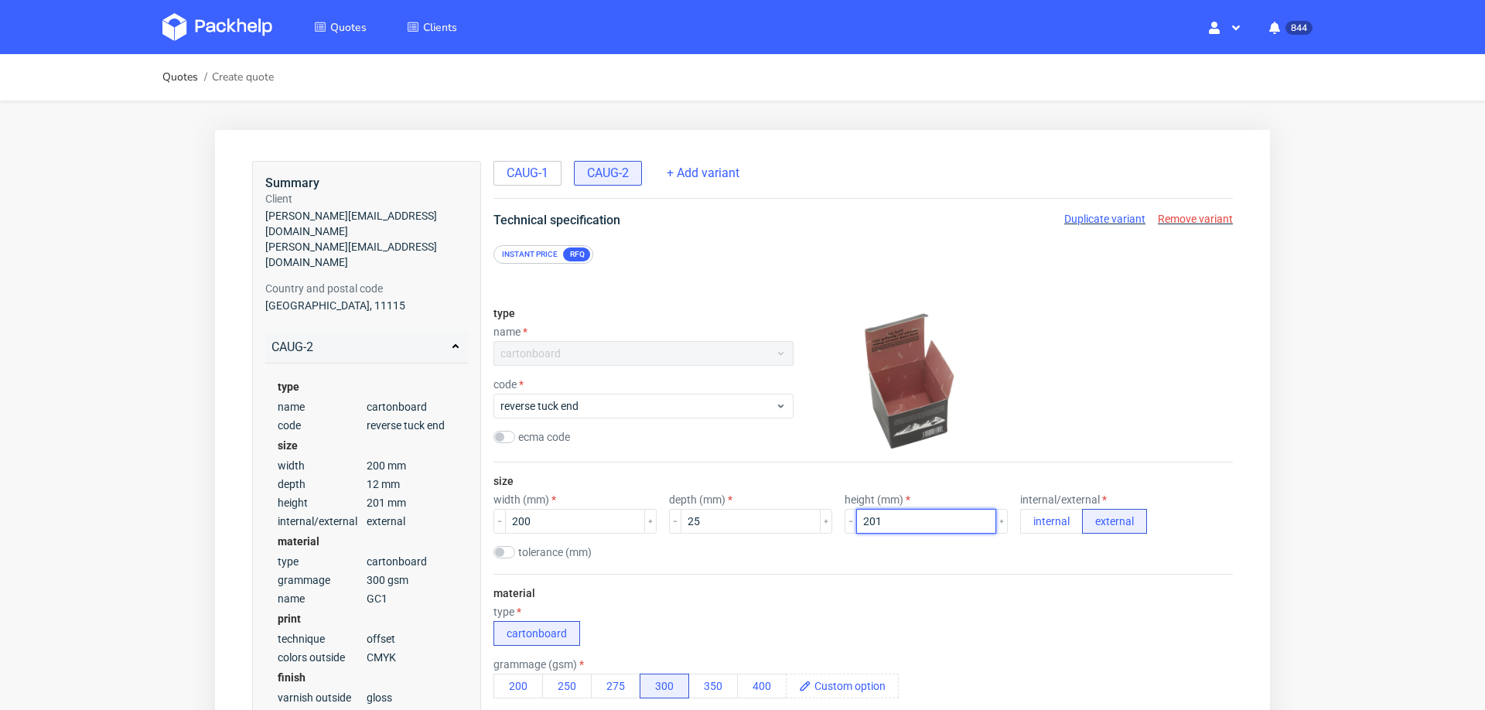
click at [856, 513] on input "201" at bounding box center [926, 521] width 140 height 25
type input "102"
click at [903, 566] on div "size width (mm) 200 depth (mm) 25 height (mm) 102 internal/external internal ex…" at bounding box center [862, 517] width 739 height 111
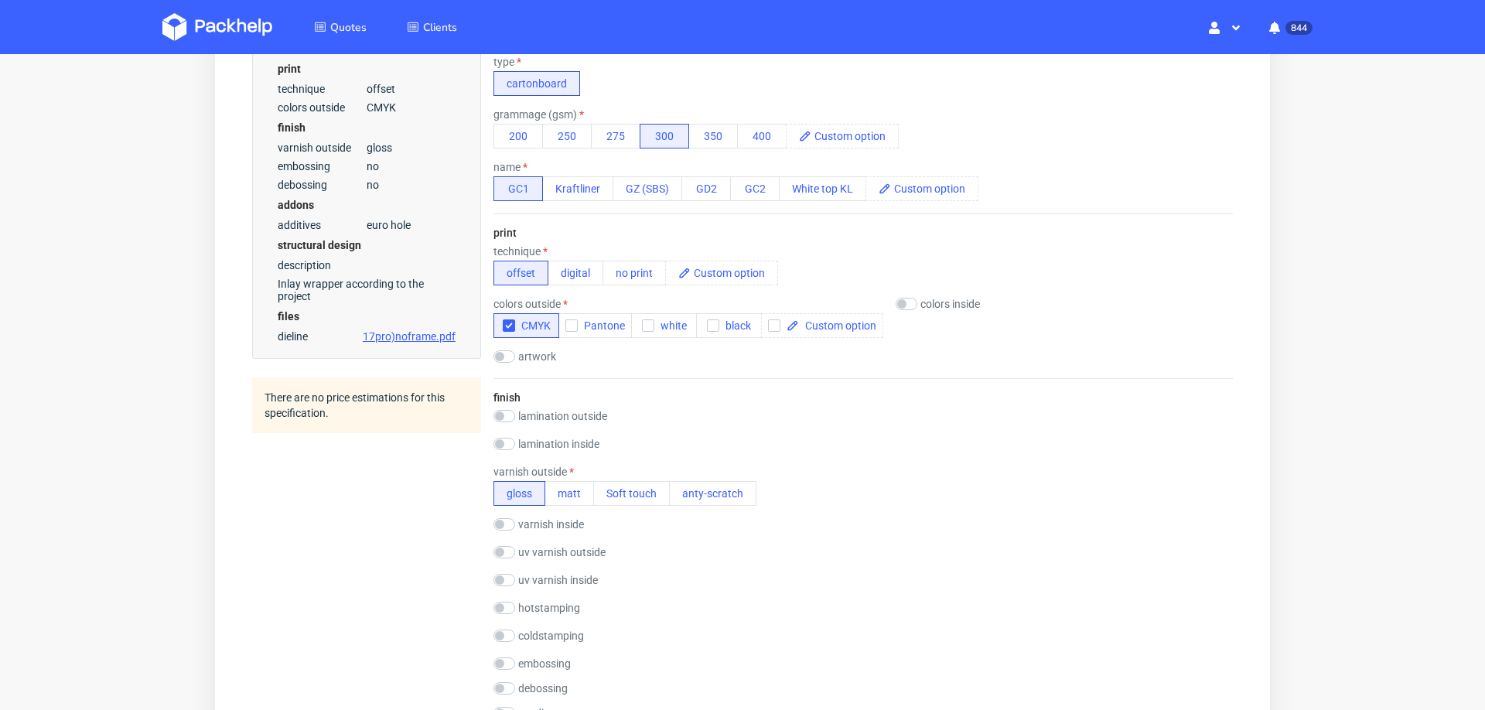
scroll to position [608, 0]
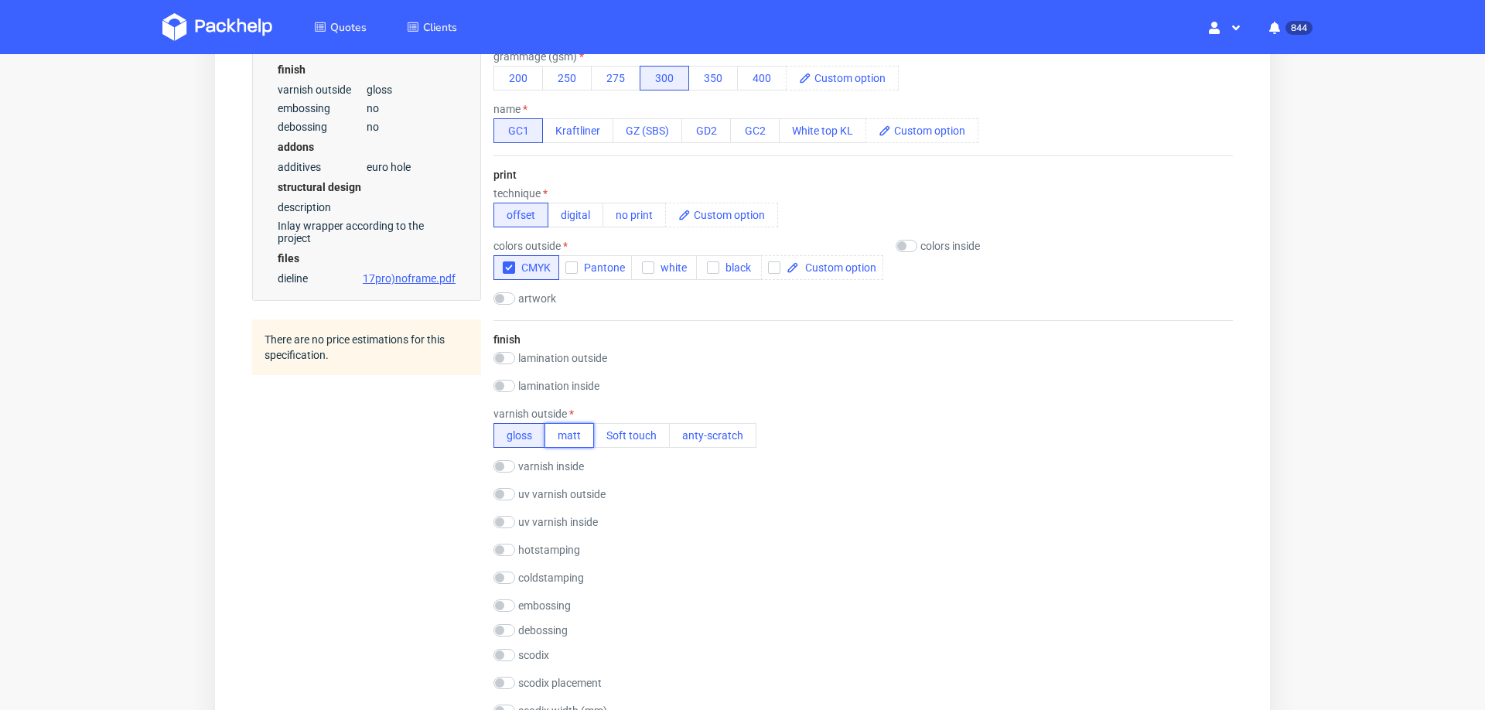
click at [557, 423] on button "matt" at bounding box center [568, 435] width 49 height 25
click at [520, 431] on button "gloss" at bounding box center [519, 435] width 52 height 25
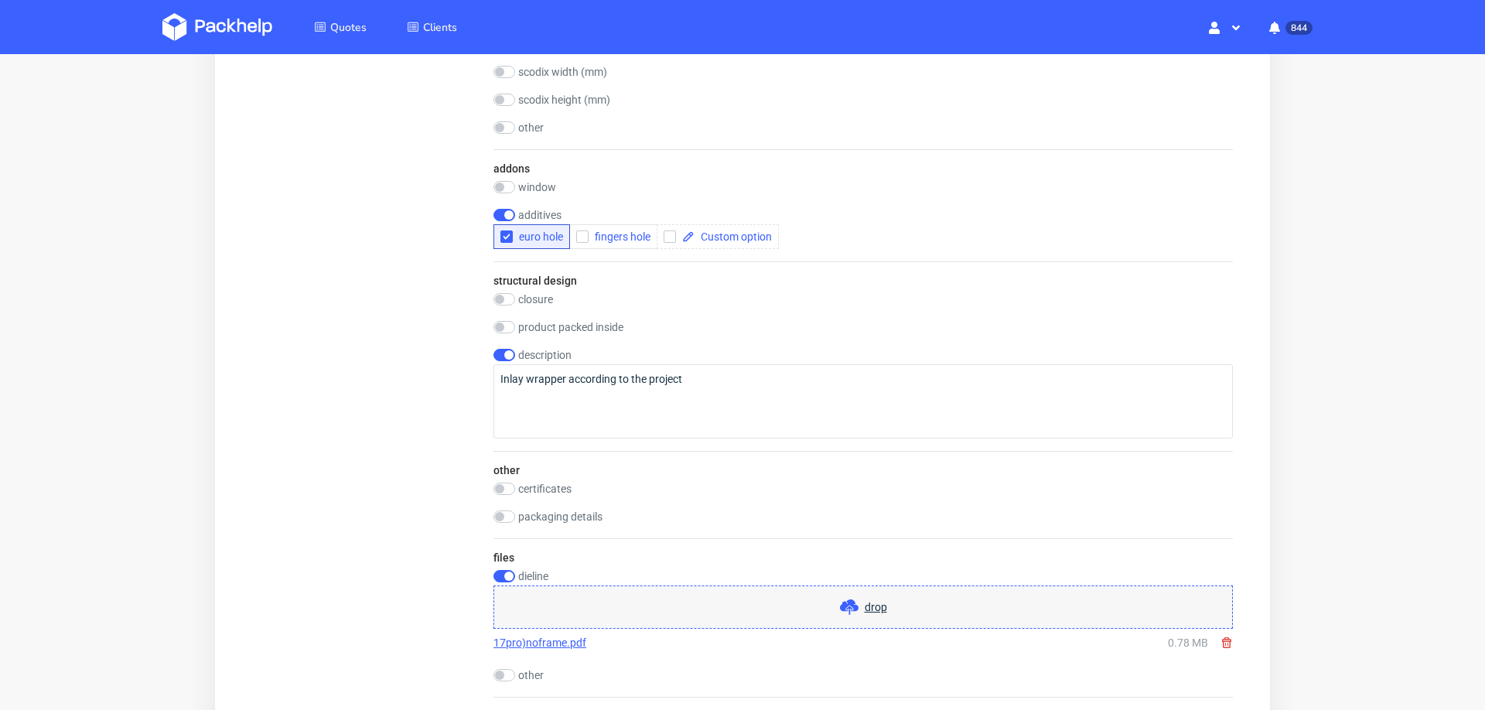
scroll to position [1249, 0]
click at [868, 597] on span "drop" at bounding box center [876, 604] width 22 height 15
click at [499, 352] on div "description Inlay wrapper according to the project" at bounding box center [862, 391] width 739 height 90
click at [497, 346] on input "checkbox" at bounding box center [504, 352] width 22 height 12
checkbox input "false"
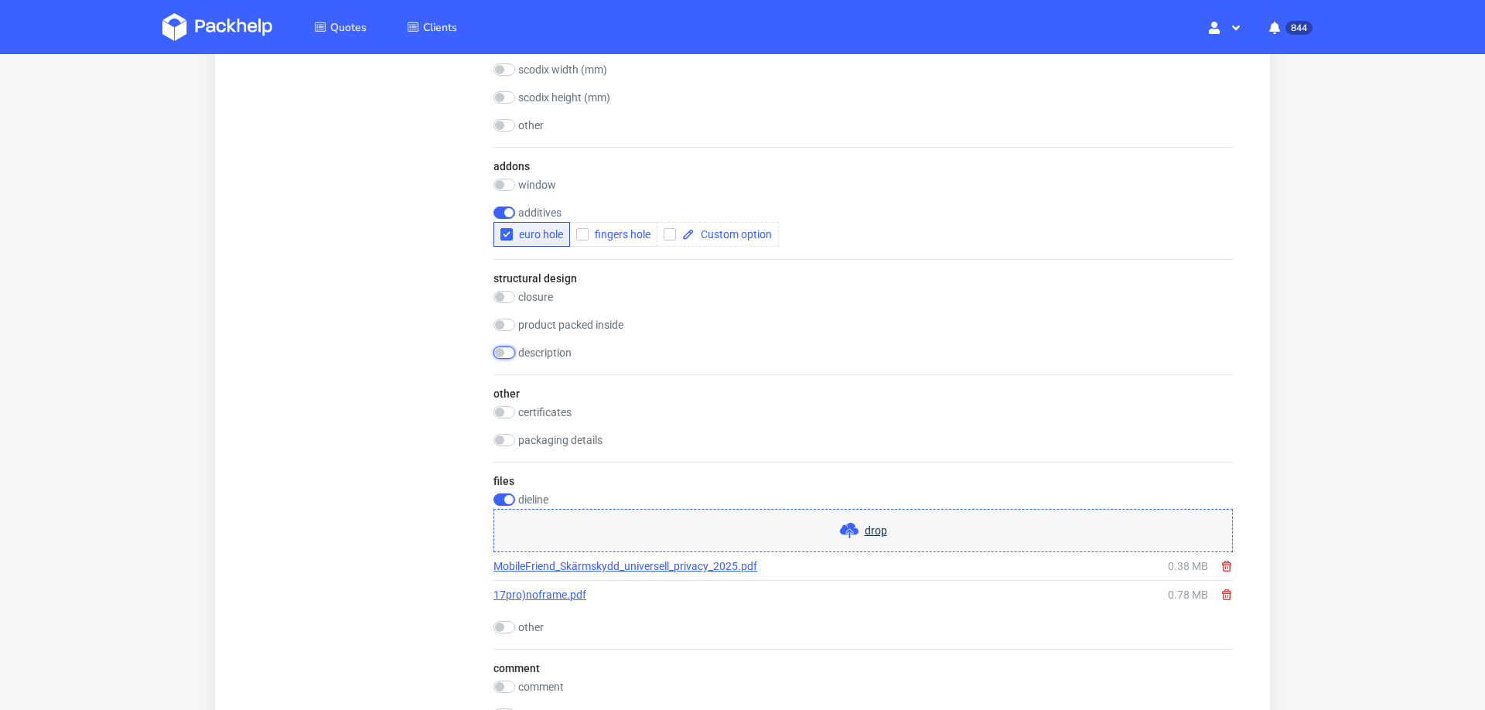
scroll to position [5, 0]
click at [1220, 588] on icon at bounding box center [1226, 594] width 12 height 12
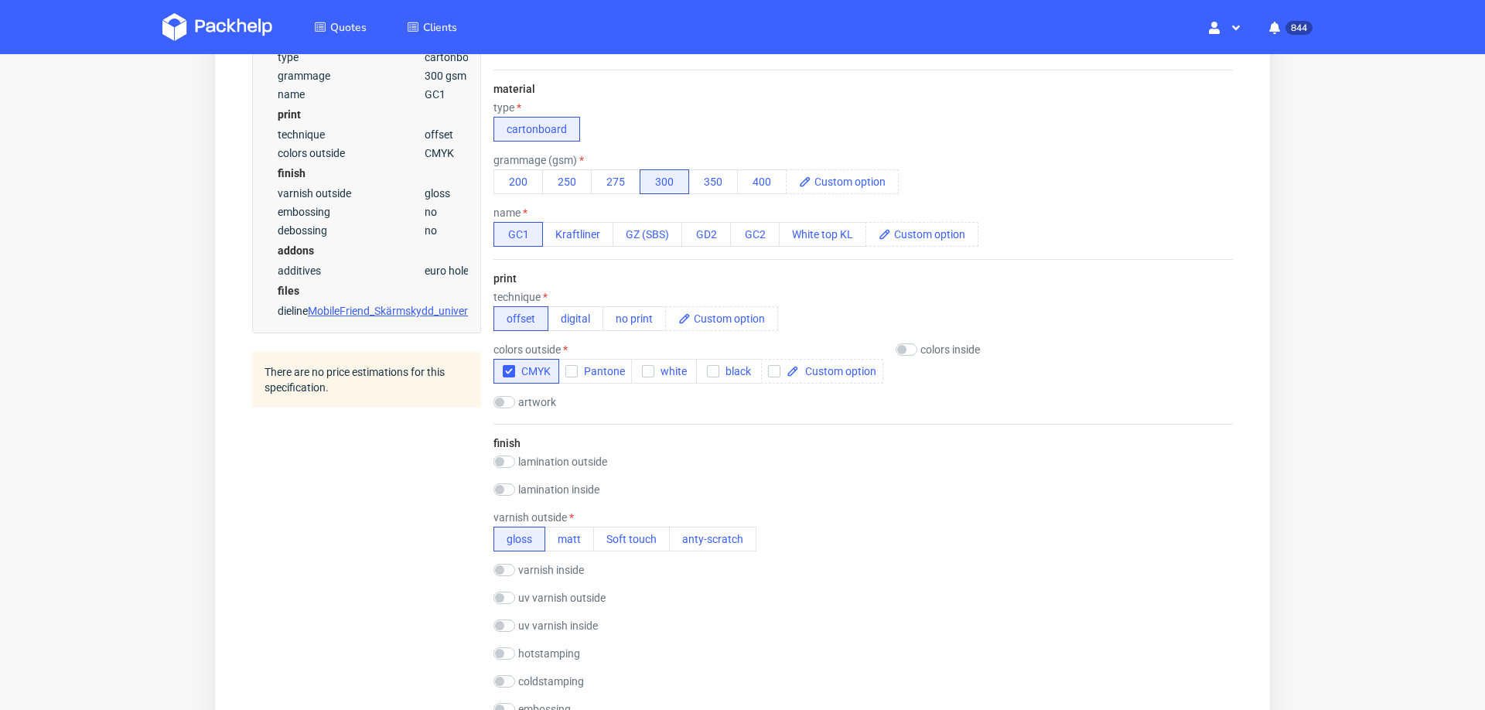
scroll to position [496, 0]
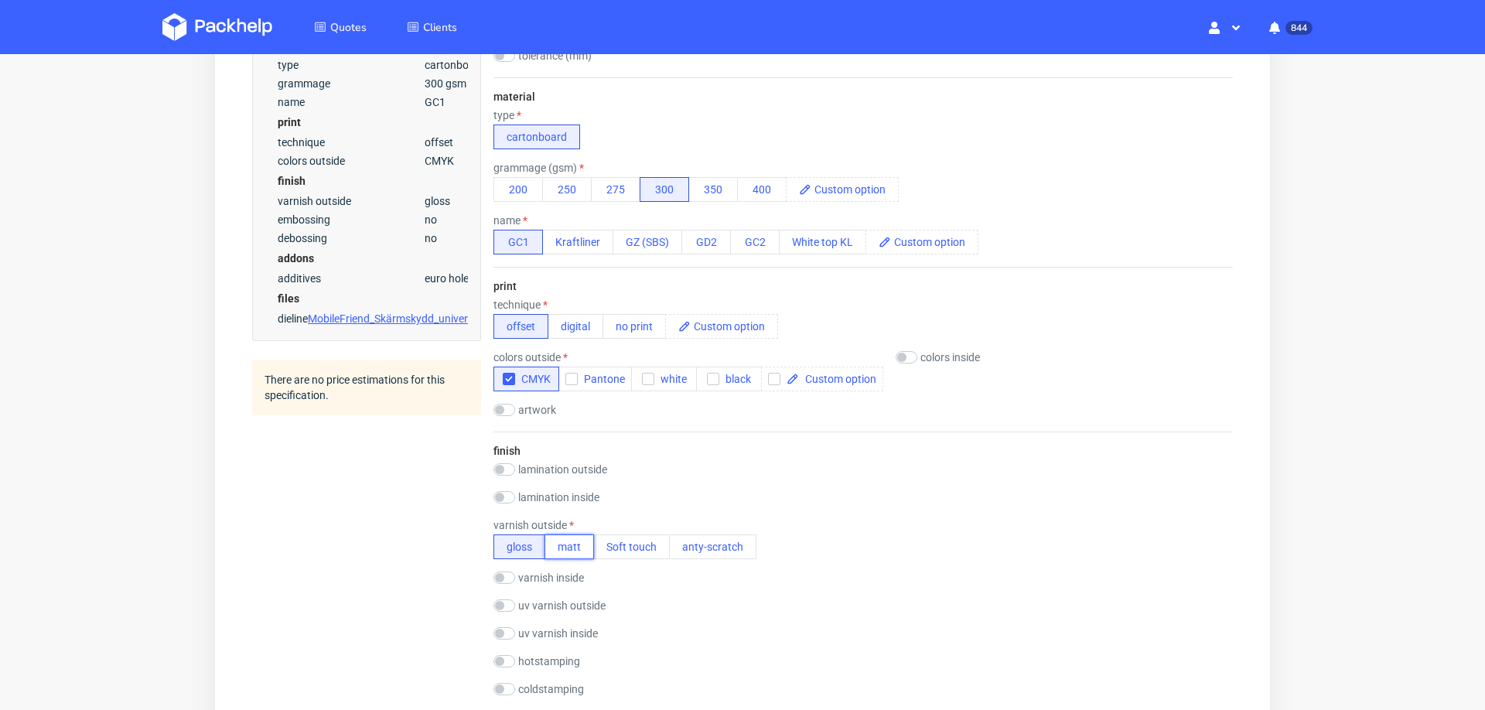
click at [564, 546] on button "matt" at bounding box center [568, 546] width 49 height 25
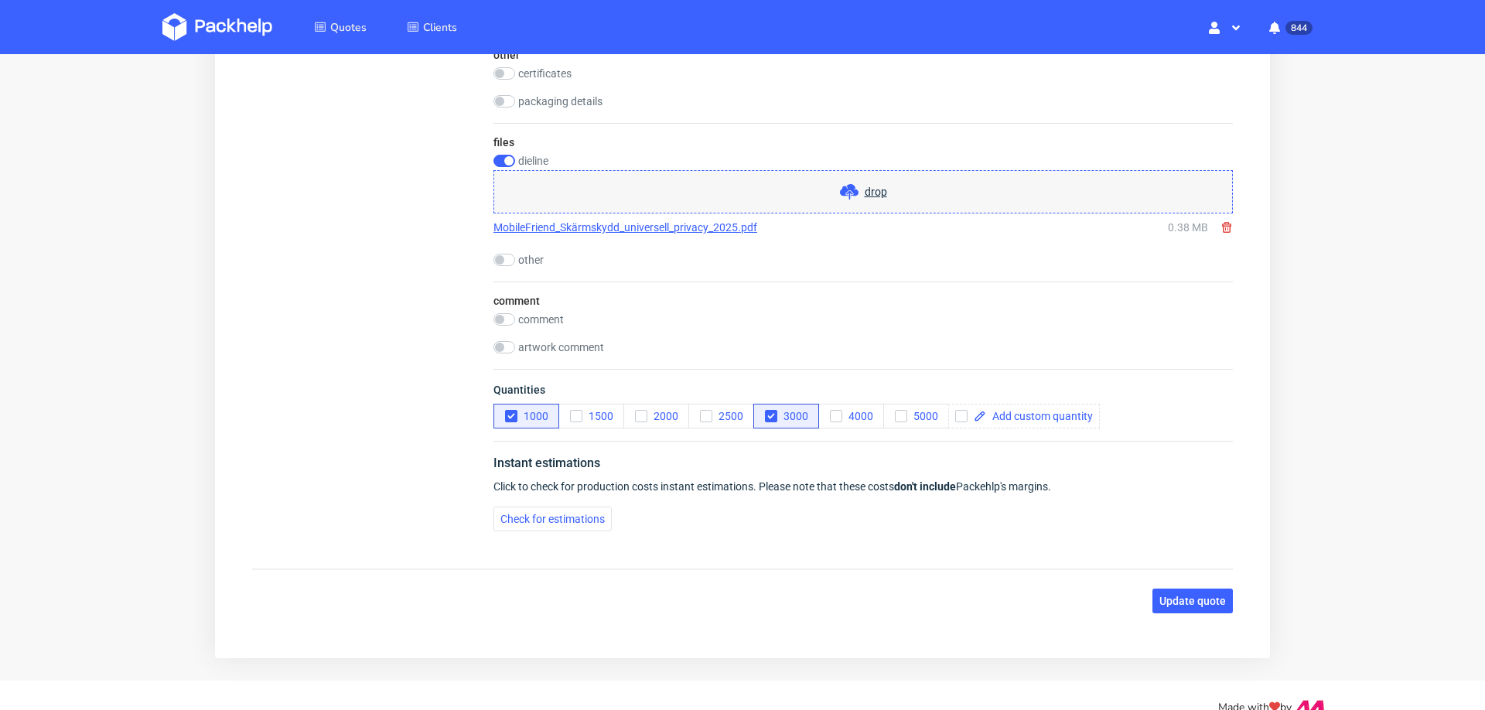
scroll to position [1612, 0]
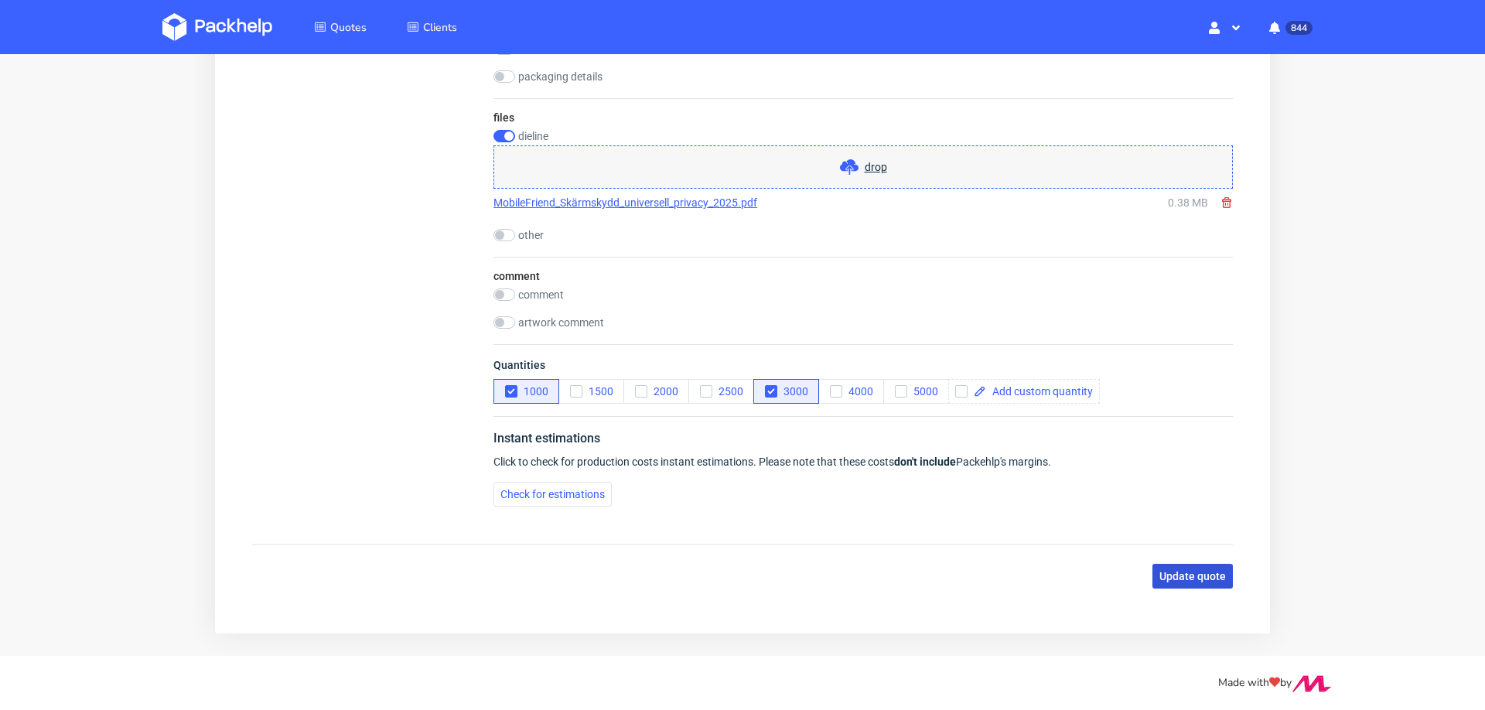
click at [1168, 564] on button "Update quote" at bounding box center [1192, 576] width 80 height 25
